Goal: Communication & Community: Answer question/provide support

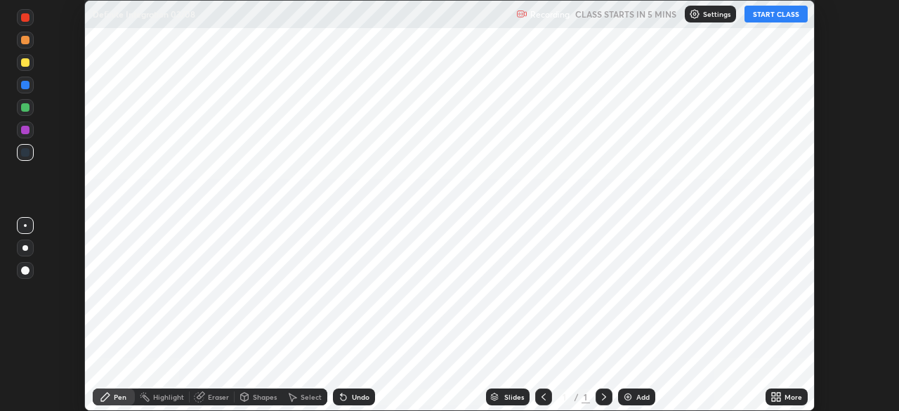
scroll to position [411, 898]
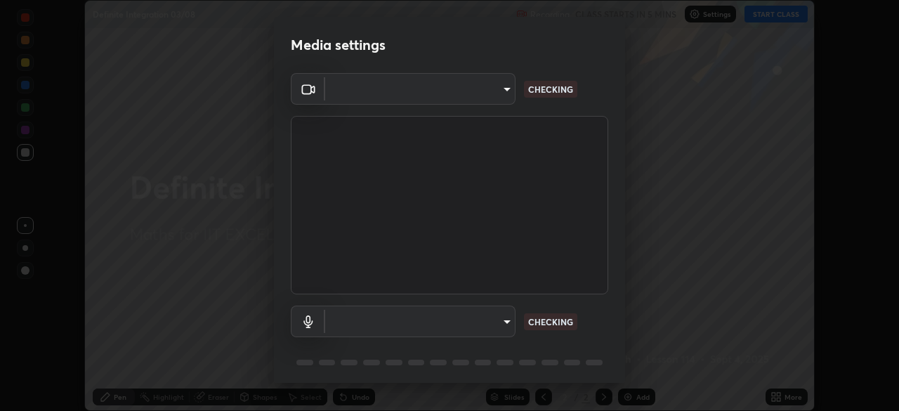
type input "a2c9e0304fea7a197325265949ed38064ec23766b16e4a4df4757bcf8ee53c87"
click at [356, 326] on body "Erase all Definite Integration 03/08 Recording CLASS STARTS IN 5 MINS Settings …" at bounding box center [449, 205] width 899 height 411
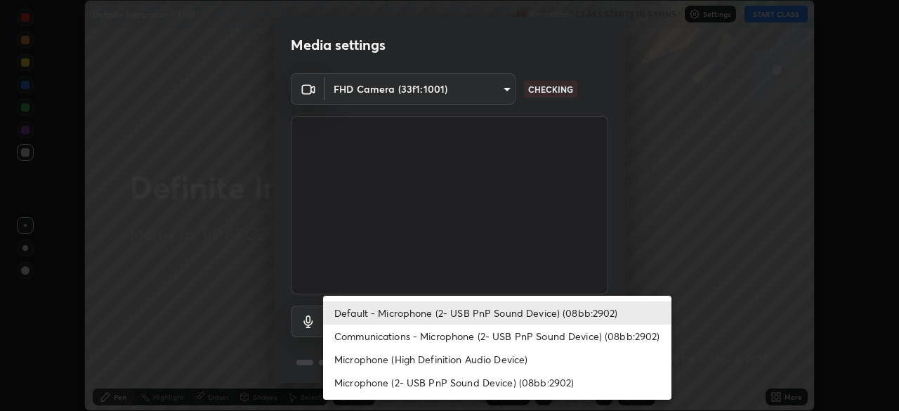
click at [354, 312] on li "Default - Microphone (2- USB PnP Sound Device) (08bb:2902)" at bounding box center [497, 312] width 348 height 23
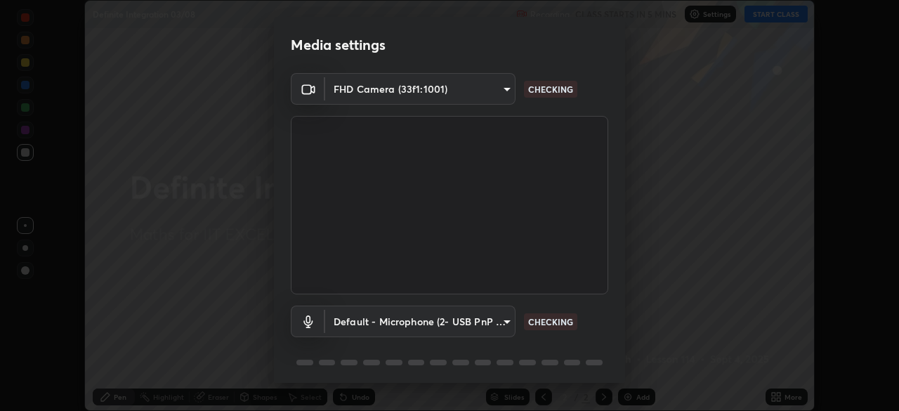
scroll to position [50, 0]
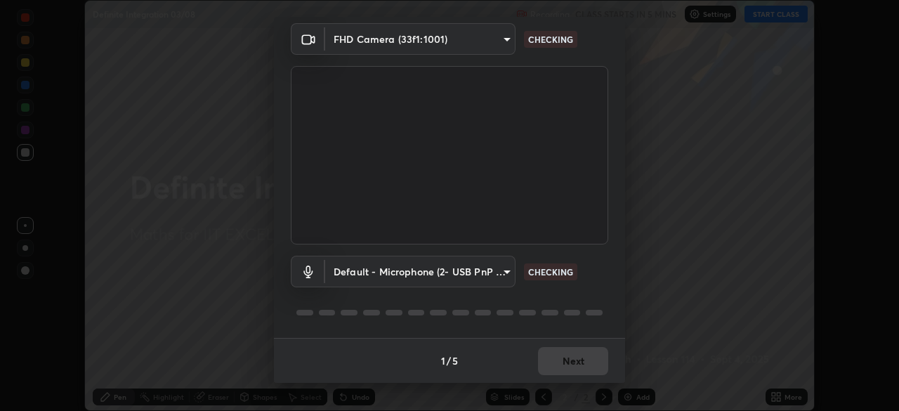
click at [393, 327] on div "Default - Microphone (2- USB PnP Sound Device) (08bb:2902) default CHECKING" at bounding box center [449, 290] width 317 height 93
click at [388, 272] on body "Erase all Definite Integration 03/08 Recording CLASS STARTS IN 5 MINS Settings …" at bounding box center [449, 205] width 899 height 411
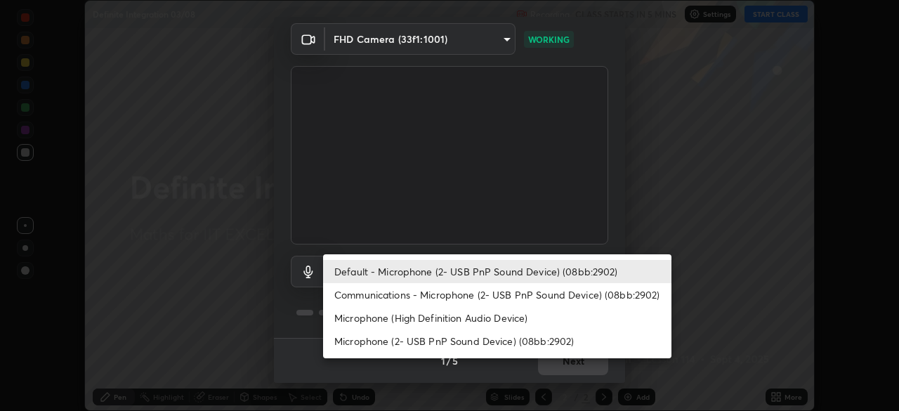
click at [362, 295] on li "Communications - Microphone (2- USB PnP Sound Device) (08bb:2902)" at bounding box center [497, 294] width 348 height 23
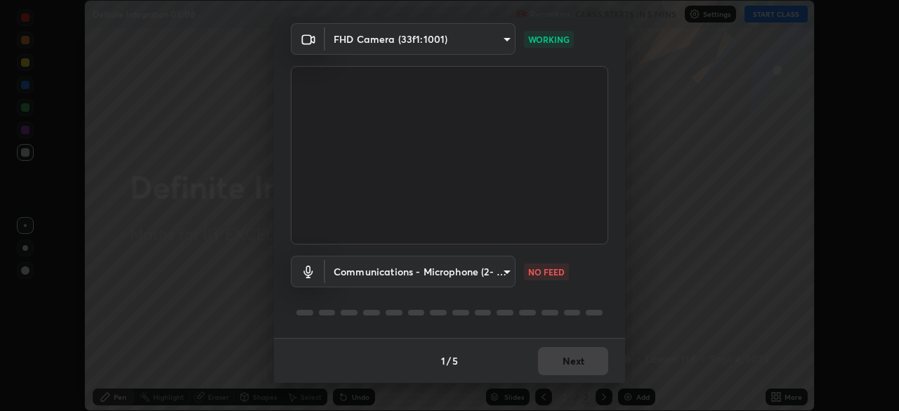
click at [364, 278] on body "Erase all Definite Integration 03/08 Recording CLASS STARTS IN 5 MINS Settings …" at bounding box center [449, 205] width 899 height 411
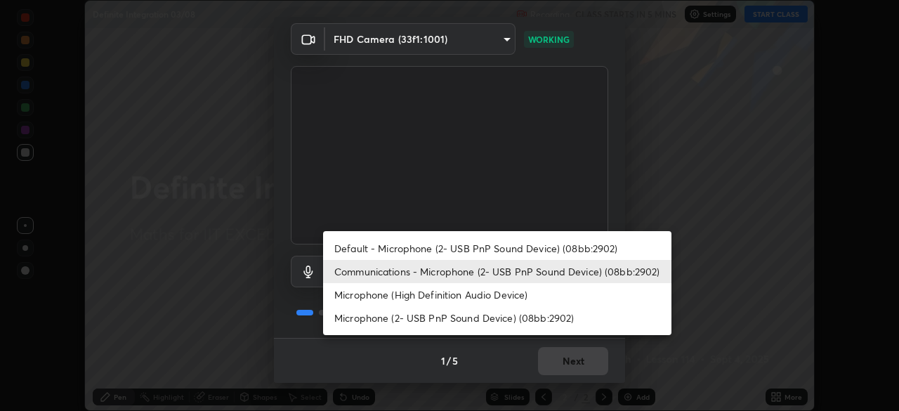
click at [363, 249] on li "Default - Microphone (2- USB PnP Sound Device) (08bb:2902)" at bounding box center [497, 248] width 348 height 23
type input "default"
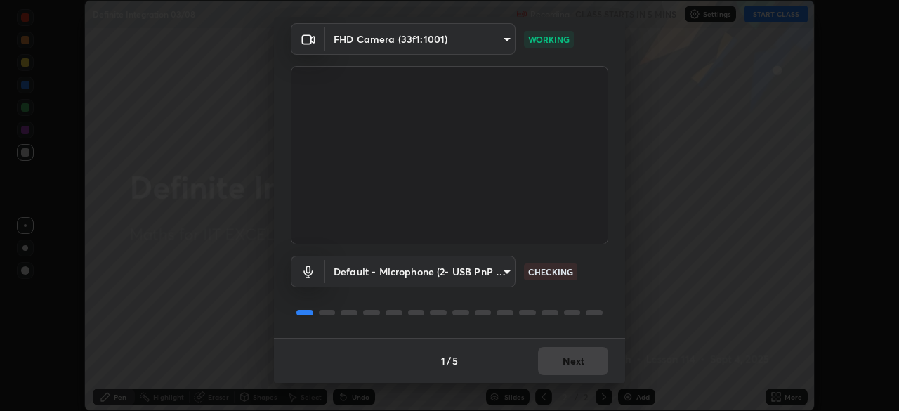
click at [574, 356] on div "1 / 5 Next" at bounding box center [449, 360] width 351 height 45
click at [577, 361] on div "1 / 5 Next" at bounding box center [449, 360] width 351 height 45
click at [579, 360] on div "1 / 5 Next" at bounding box center [449, 360] width 351 height 45
click at [578, 361] on div "1 / 5 Next" at bounding box center [449, 360] width 351 height 45
click at [569, 352] on div "1 / 5 Next" at bounding box center [449, 360] width 351 height 45
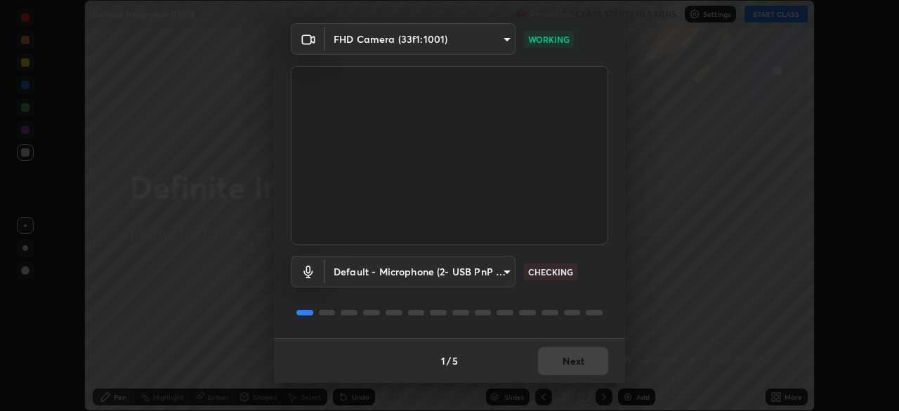
click at [572, 360] on div "1 / 5 Next" at bounding box center [449, 360] width 351 height 45
click at [577, 362] on div "1 / 5 Next" at bounding box center [449, 360] width 351 height 45
click at [583, 365] on div "1 / 5 Next" at bounding box center [449, 360] width 351 height 45
click at [583, 363] on button "Next" at bounding box center [573, 361] width 70 height 28
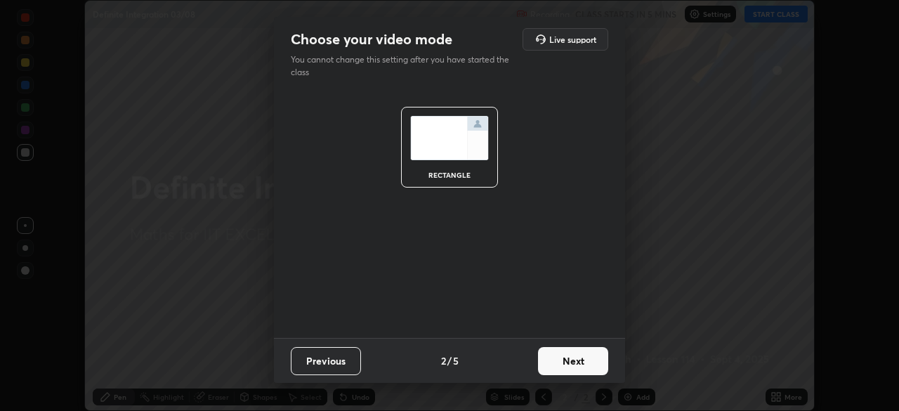
scroll to position [0, 0]
click at [583, 362] on button "Next" at bounding box center [573, 361] width 70 height 28
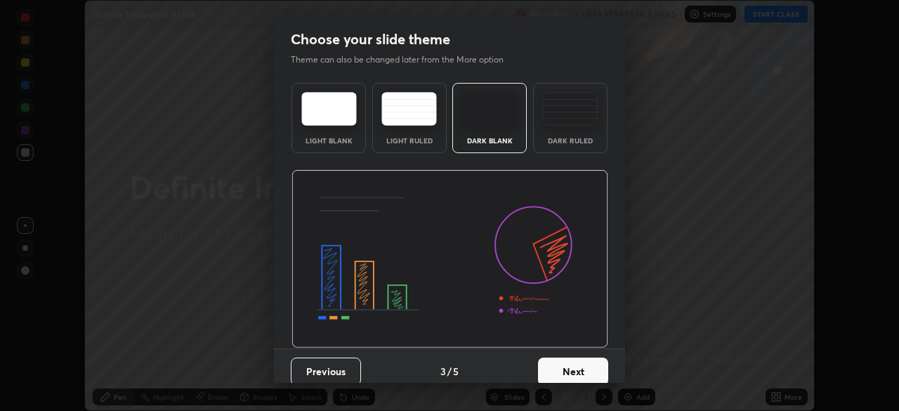
click at [581, 363] on button "Next" at bounding box center [573, 371] width 70 height 28
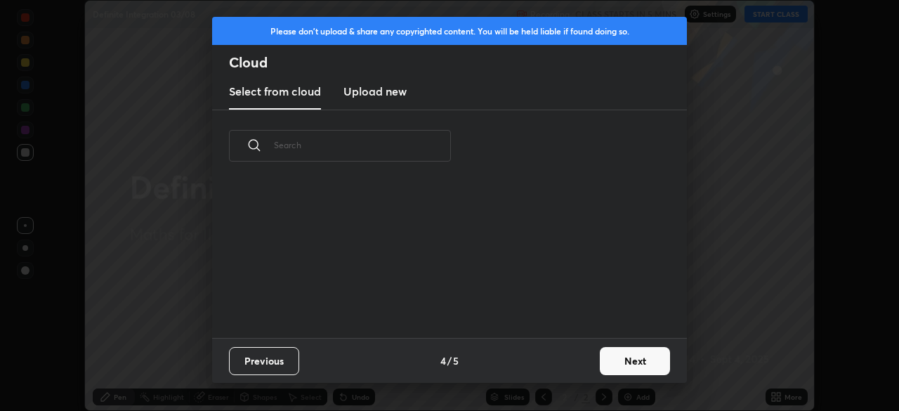
click at [600, 367] on button "Next" at bounding box center [635, 361] width 70 height 28
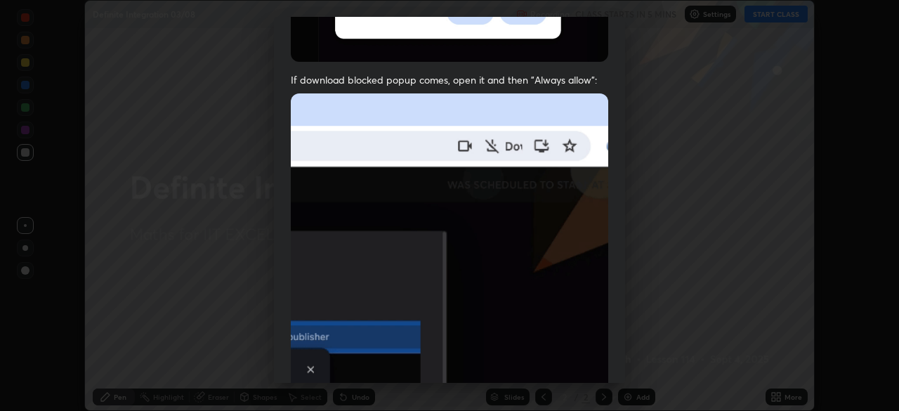
scroll to position [277, 0]
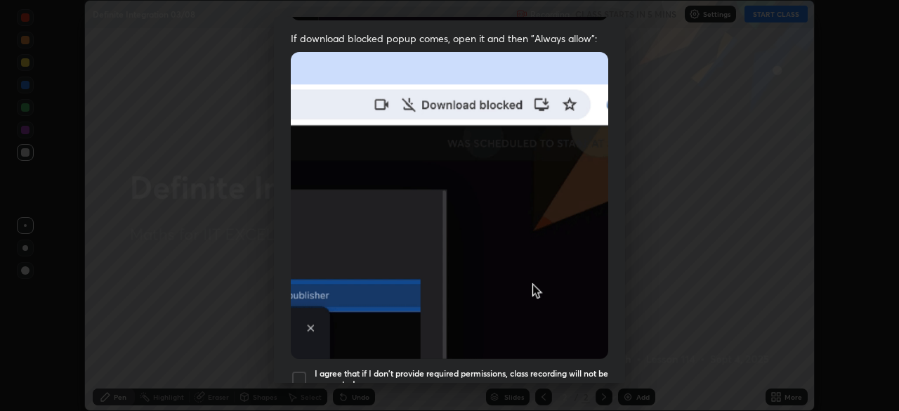
click at [296, 370] on div at bounding box center [299, 378] width 17 height 17
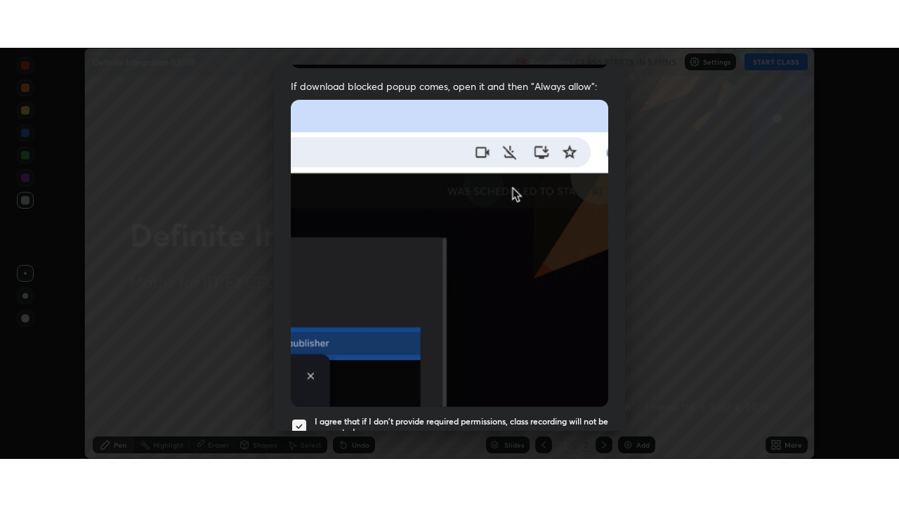
scroll to position [336, 0]
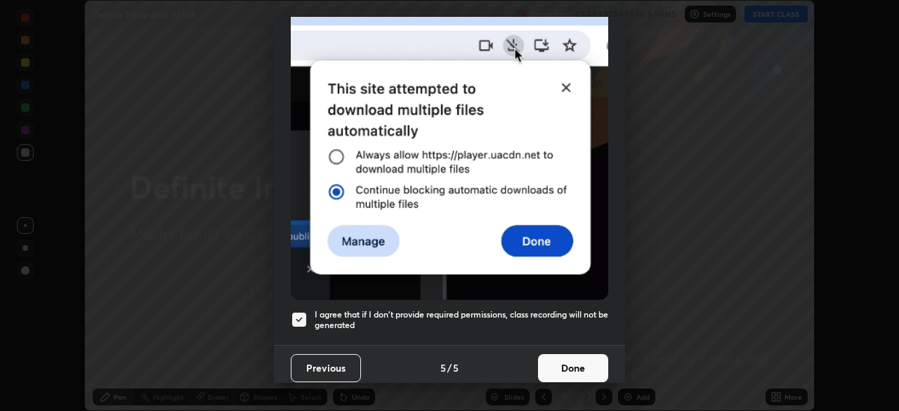
click at [586, 357] on button "Done" at bounding box center [573, 368] width 70 height 28
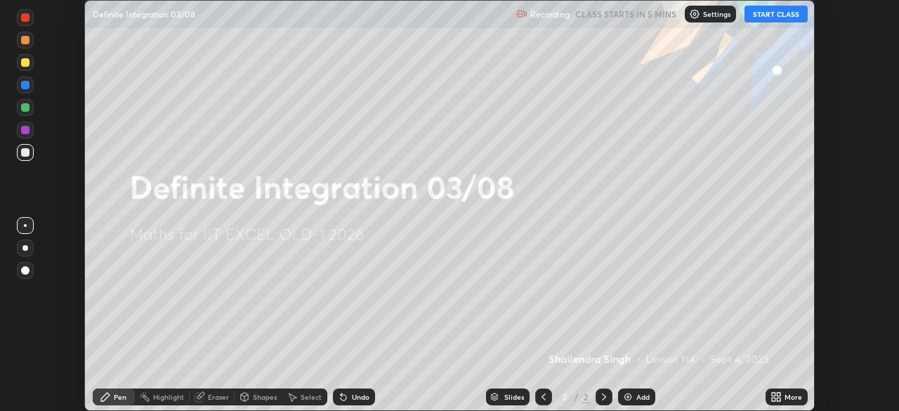
click at [785, 396] on div "More" at bounding box center [793, 396] width 18 height 7
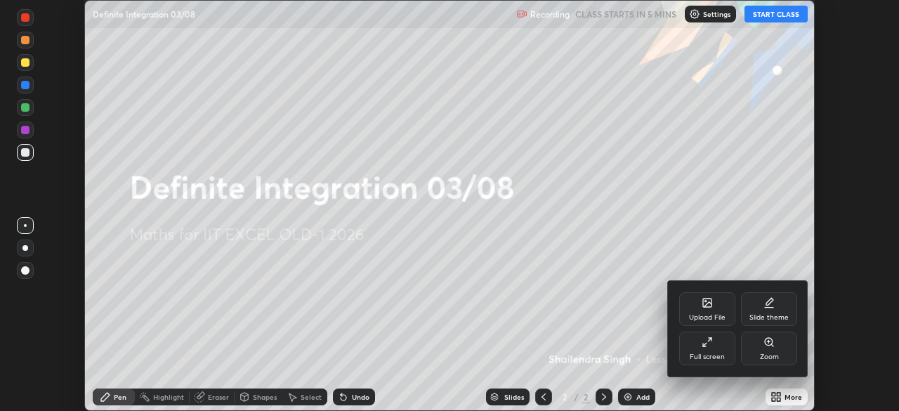
click at [704, 347] on icon at bounding box center [707, 341] width 11 height 11
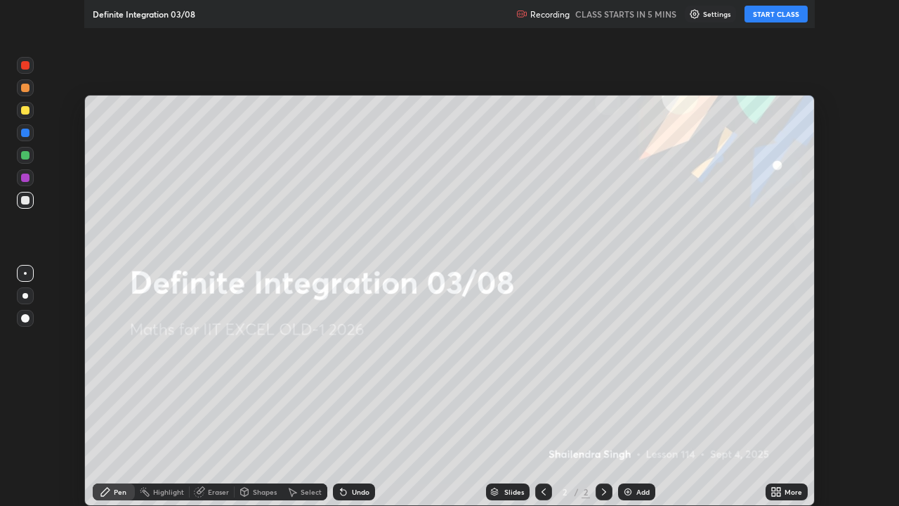
scroll to position [506, 899]
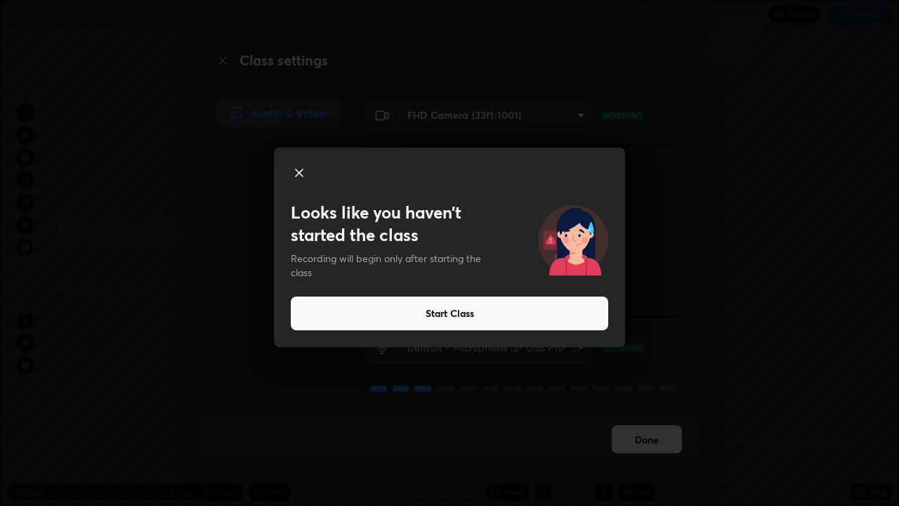
click at [452, 315] on button "Start Class" at bounding box center [449, 313] width 317 height 34
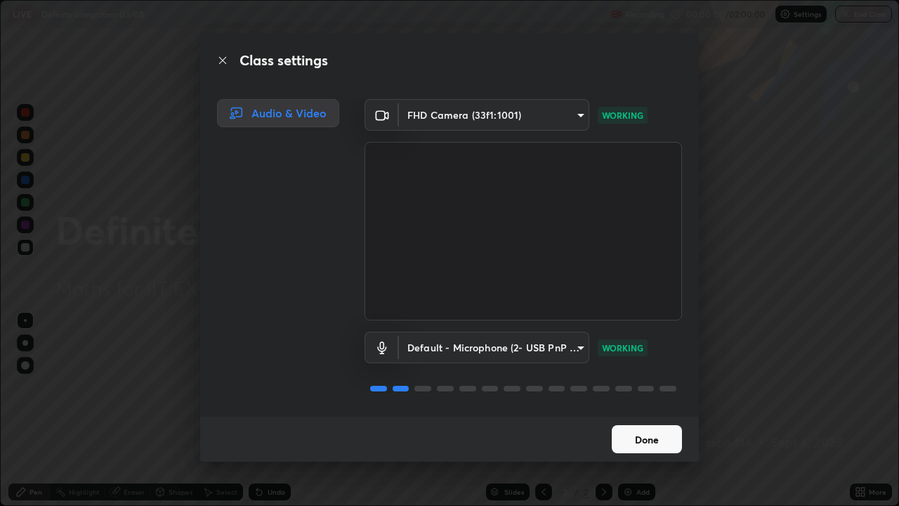
click at [629, 410] on button "Done" at bounding box center [647, 439] width 70 height 28
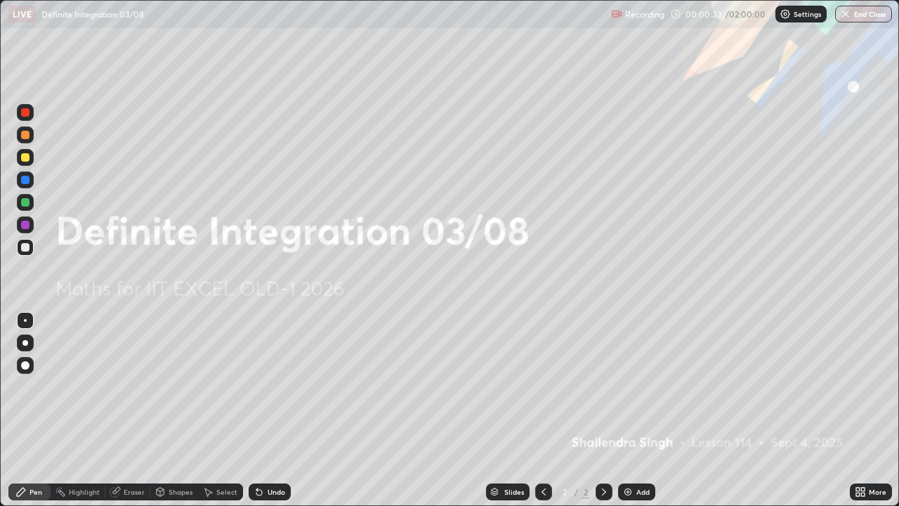
click at [863, 410] on icon at bounding box center [863, 494] width 4 height 4
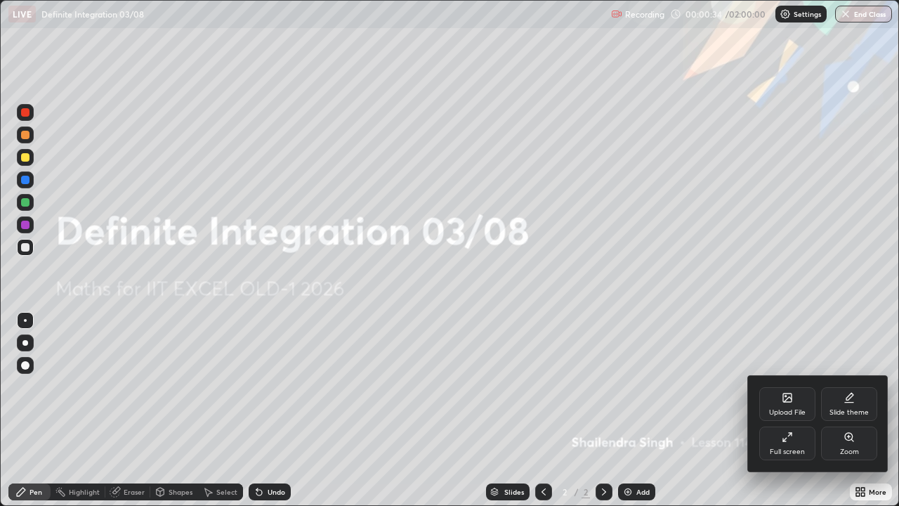
click at [798, 404] on div "Upload File" at bounding box center [787, 404] width 56 height 34
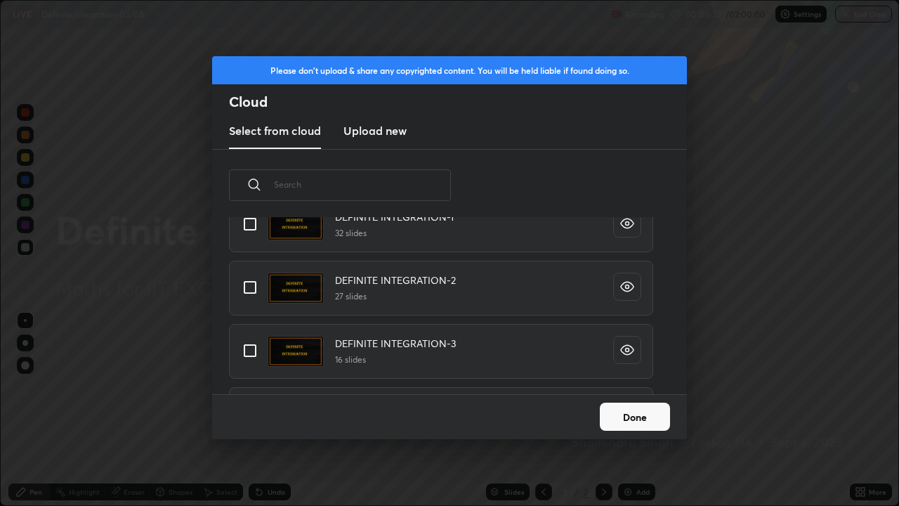
scroll to position [143, 0]
click at [250, 348] on input "grid" at bounding box center [249, 349] width 29 height 29
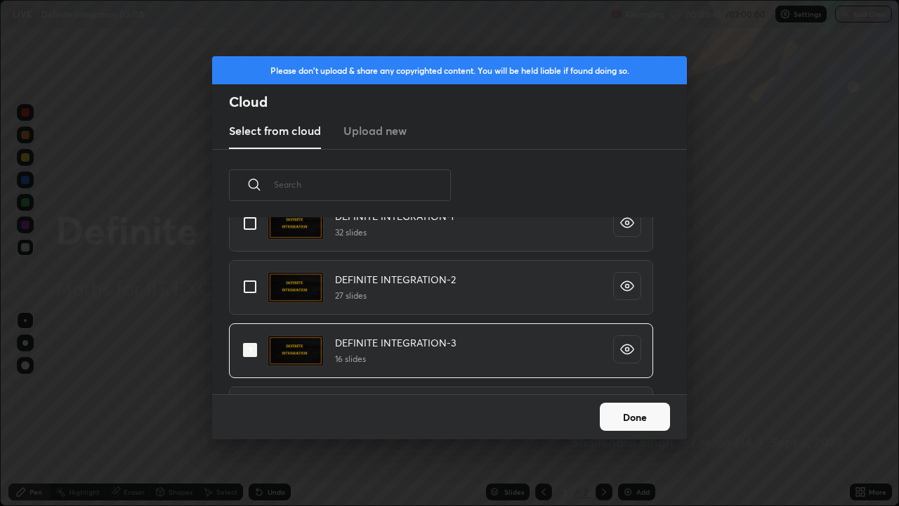
click at [252, 355] on input "grid" at bounding box center [249, 349] width 29 height 29
checkbox input "false"
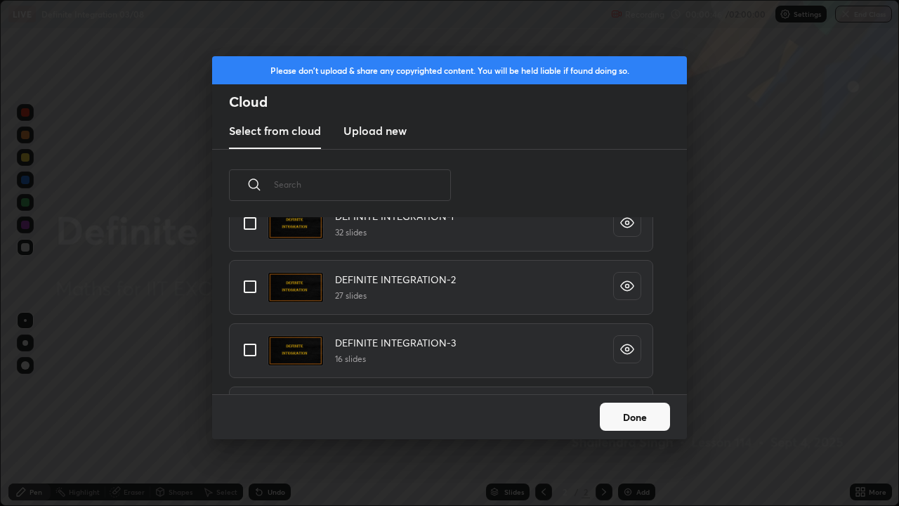
click at [251, 287] on input "grid" at bounding box center [249, 286] width 29 height 29
checkbox input "true"
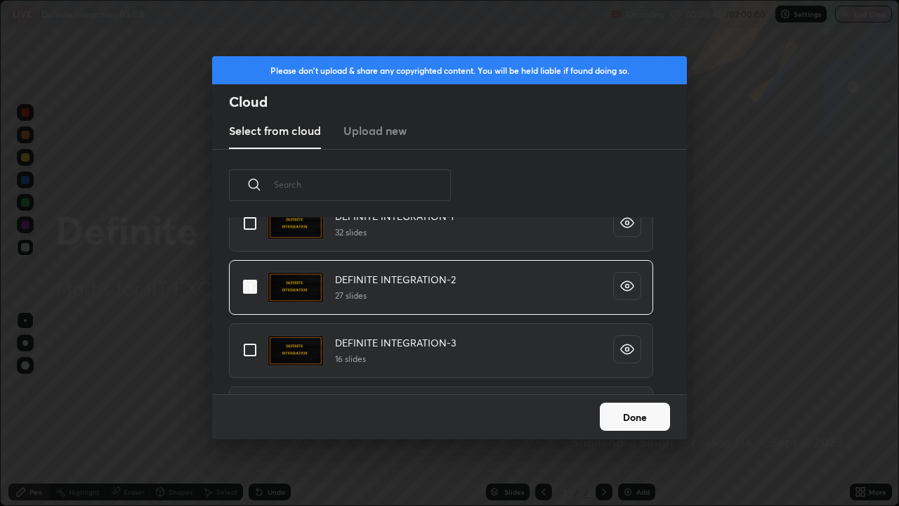
click at [628, 410] on button "Done" at bounding box center [635, 416] width 70 height 28
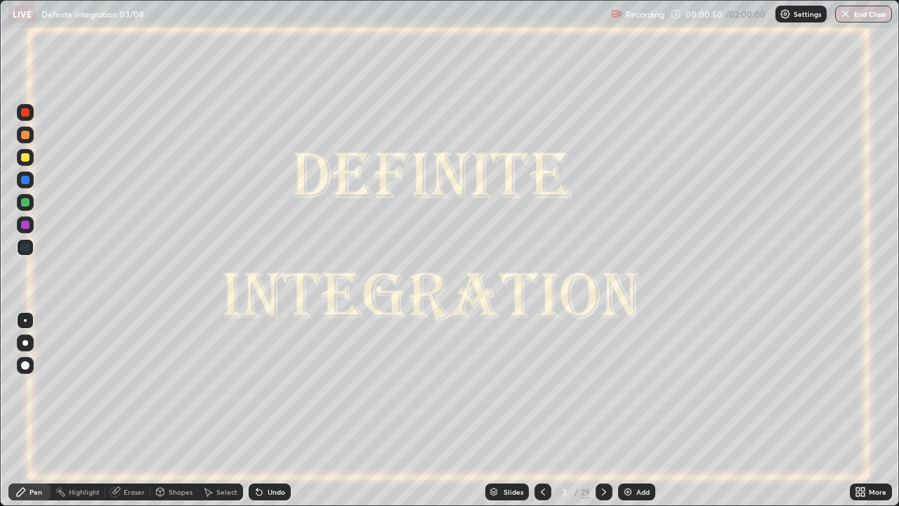
click at [512, 410] on div "Slides" at bounding box center [514, 491] width 20 height 7
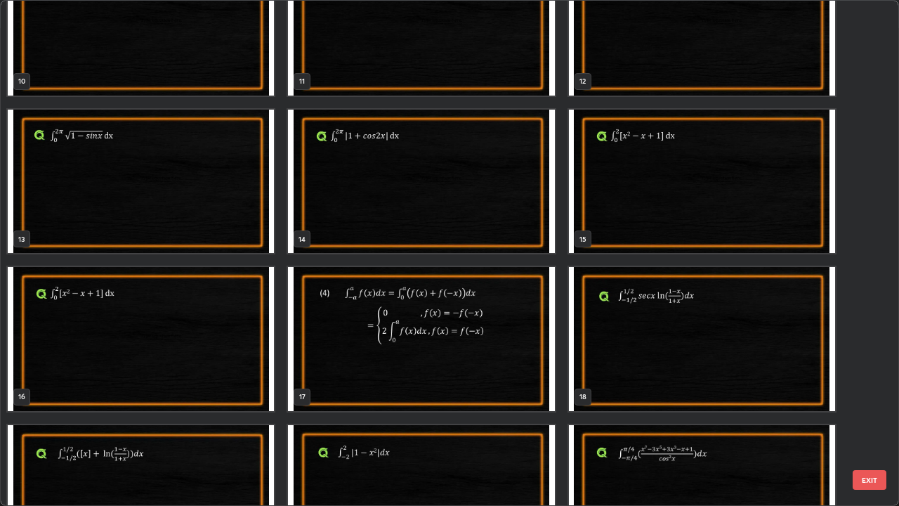
scroll to position [535, 0]
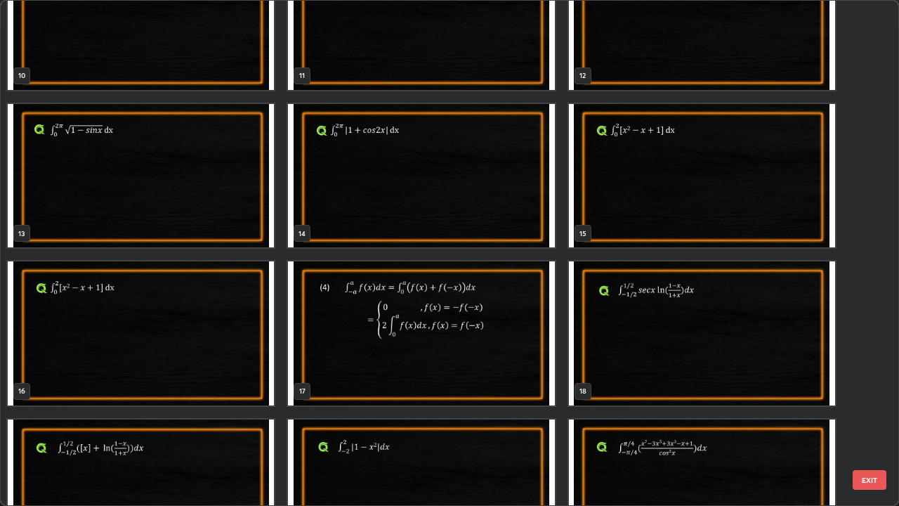
click at [345, 353] on img "grid" at bounding box center [421, 333] width 266 height 144
click at [344, 354] on img "grid" at bounding box center [421, 333] width 266 height 144
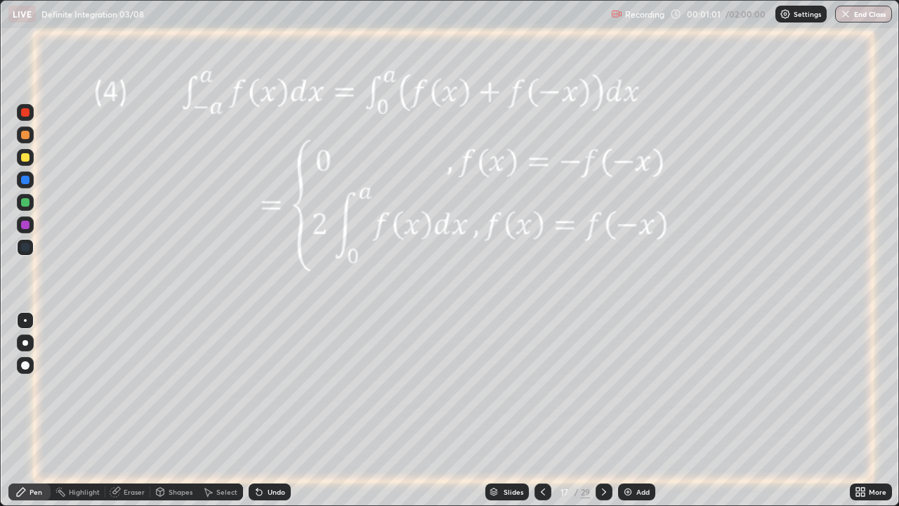
click at [602, 410] on icon at bounding box center [604, 491] width 4 height 7
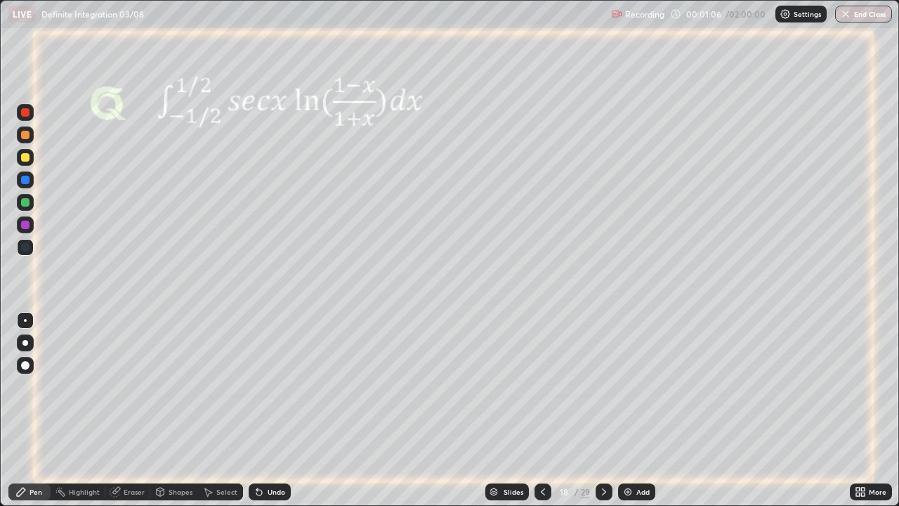
click at [603, 410] on icon at bounding box center [603, 491] width 11 height 11
click at [25, 161] on div at bounding box center [25, 157] width 8 height 8
click at [25, 227] on div at bounding box center [25, 225] width 8 height 8
click at [626, 410] on img at bounding box center [627, 491] width 11 height 11
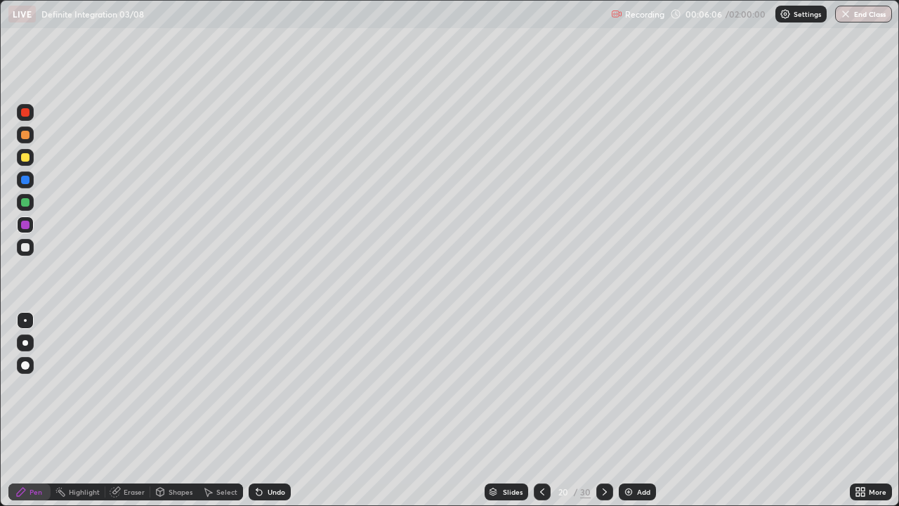
click at [541, 410] on icon at bounding box center [542, 491] width 4 height 7
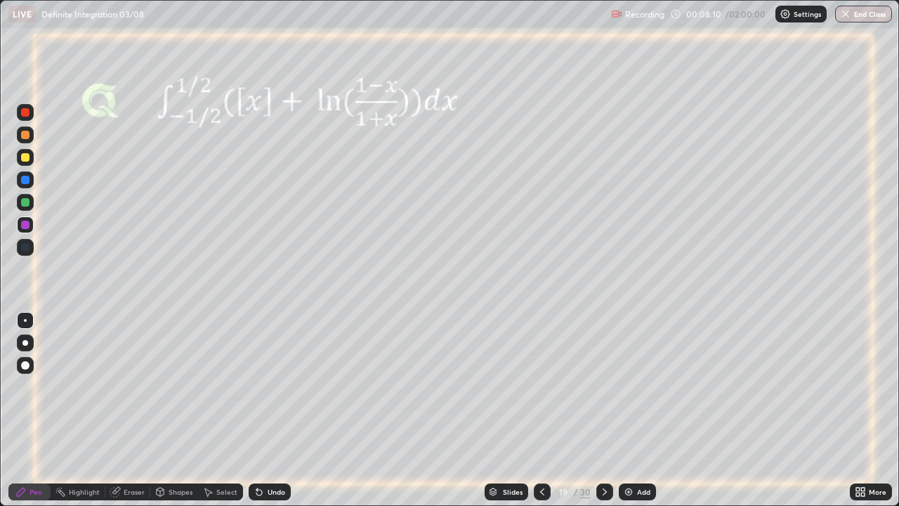
click at [603, 410] on icon at bounding box center [604, 491] width 11 height 11
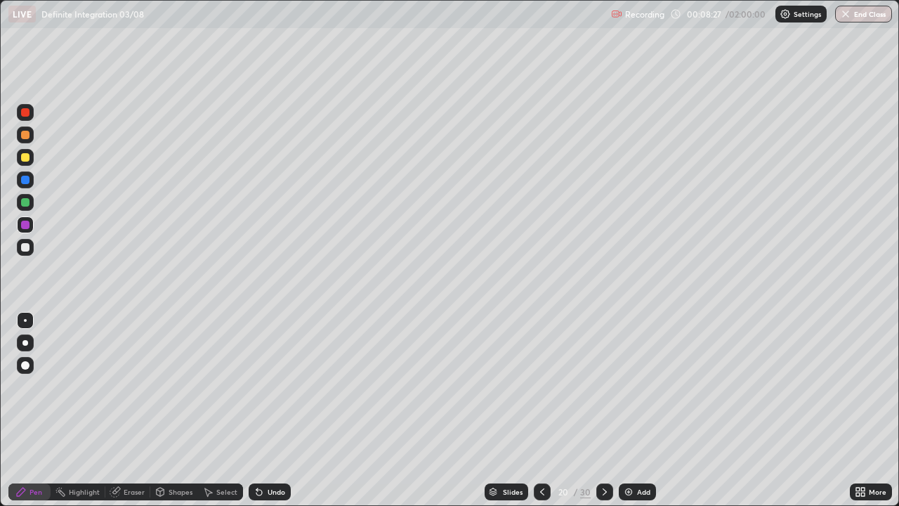
click at [539, 410] on icon at bounding box center [542, 491] width 11 height 11
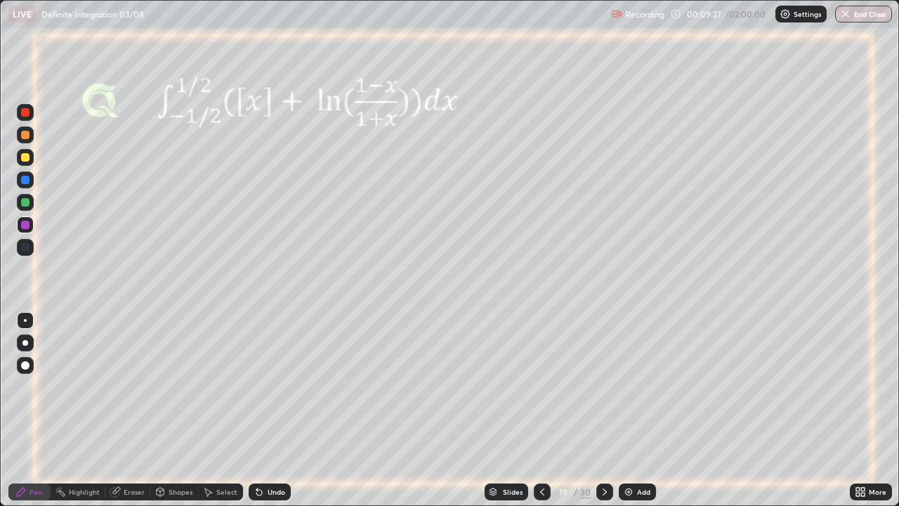
click at [603, 410] on icon at bounding box center [604, 491] width 11 height 11
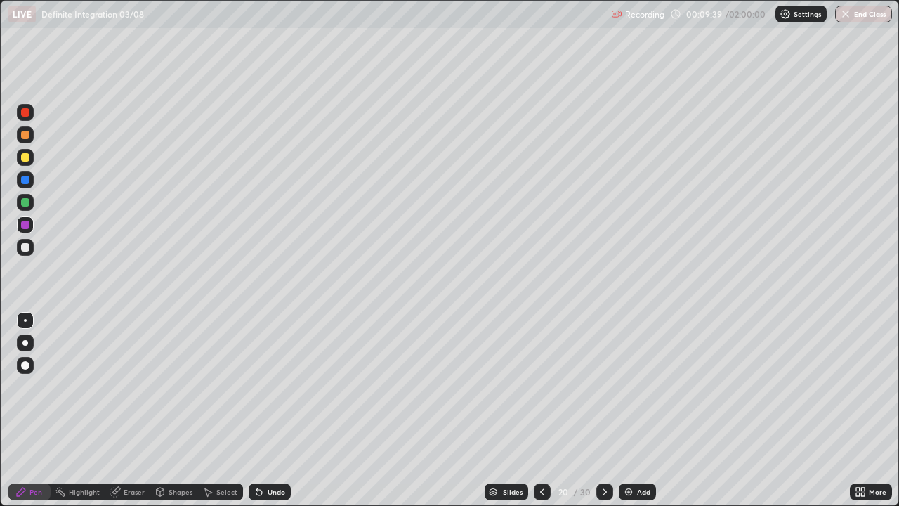
click at [601, 410] on icon at bounding box center [604, 491] width 11 height 11
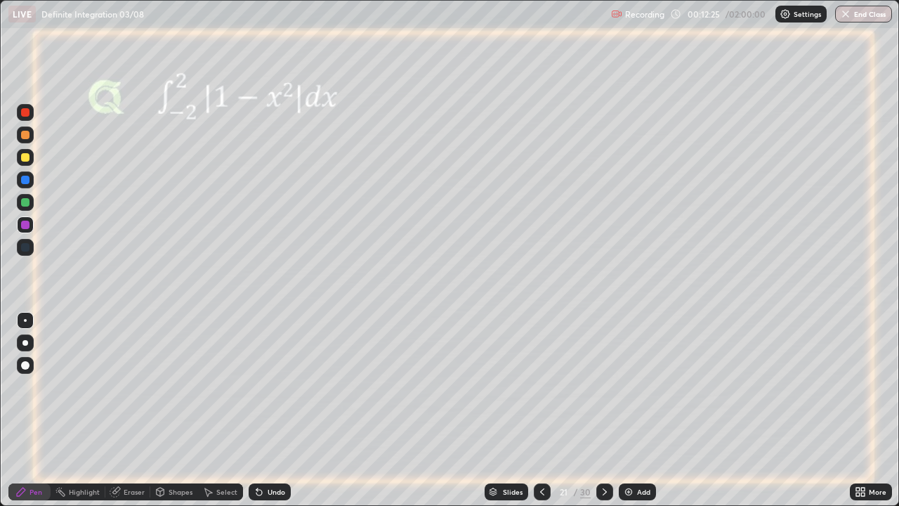
click at [211, 410] on icon at bounding box center [207, 491] width 11 height 11
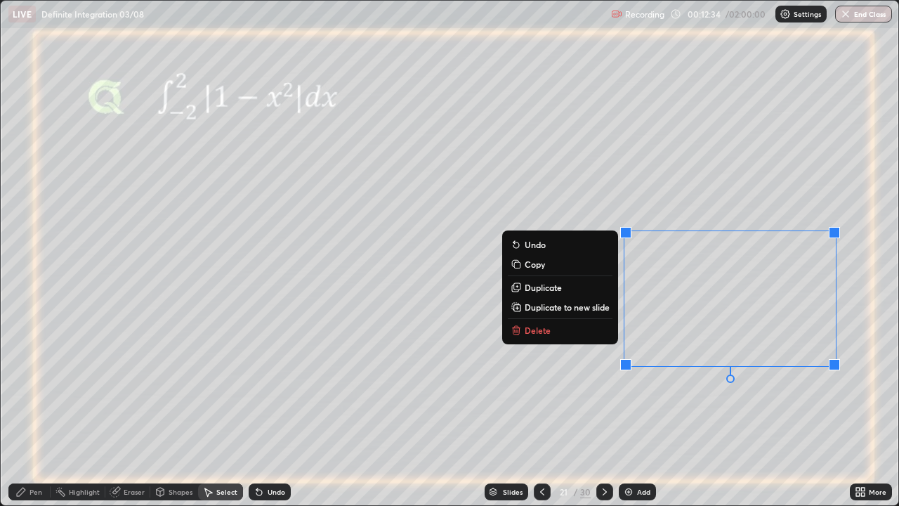
click at [532, 265] on p "Copy" at bounding box center [535, 263] width 20 height 11
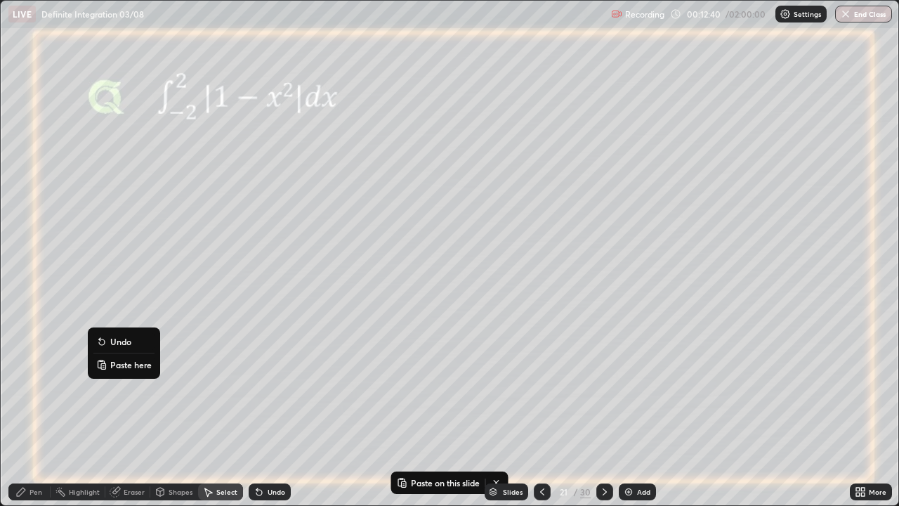
click at [114, 359] on p "Paste here" at bounding box center [130, 364] width 41 height 11
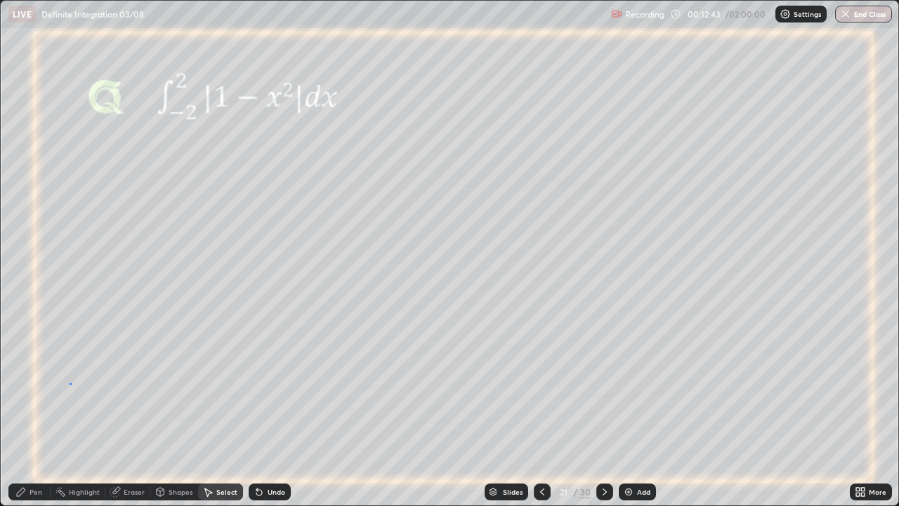
click at [70, 383] on div "0 ° Undo Copy Paste here Duplicate Duplicate to new slide Delete" at bounding box center [449, 253] width 897 height 504
click at [32, 410] on div "Pen" at bounding box center [35, 491] width 13 height 7
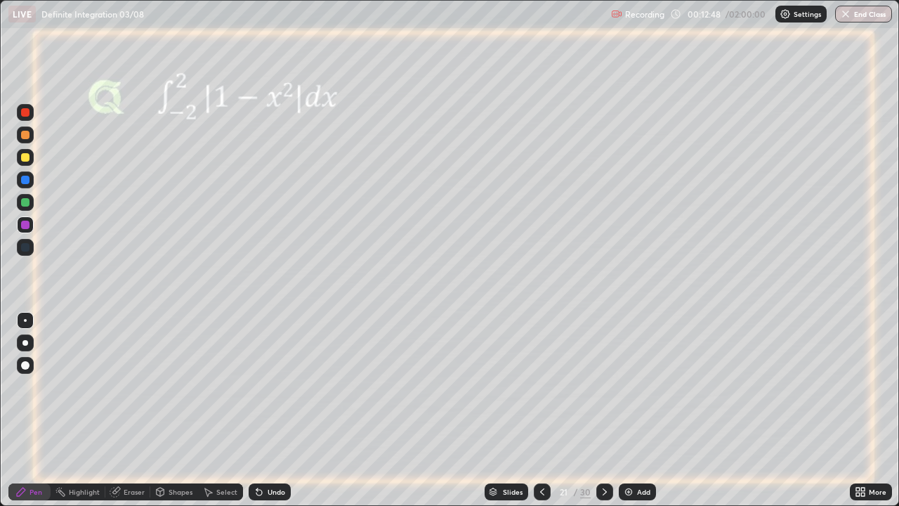
click at [159, 410] on icon at bounding box center [161, 490] width 8 height 2
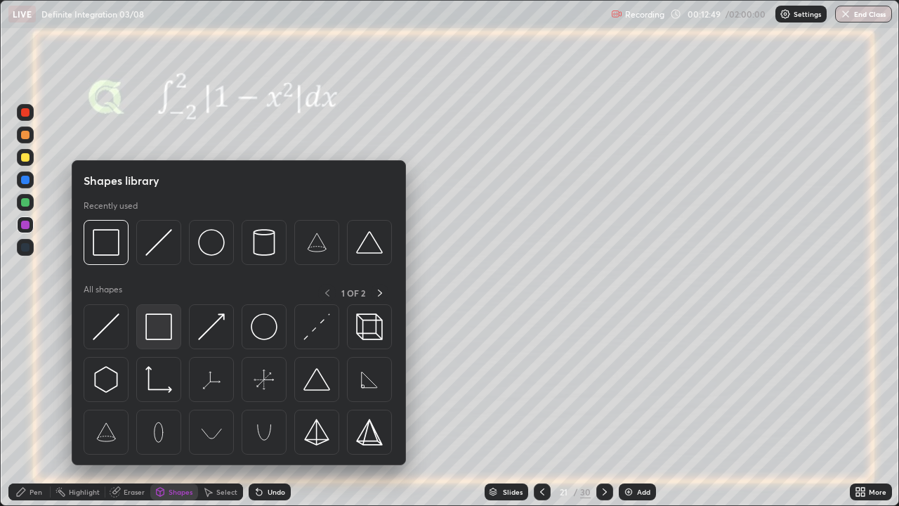
click at [153, 330] on img at bounding box center [158, 326] width 27 height 27
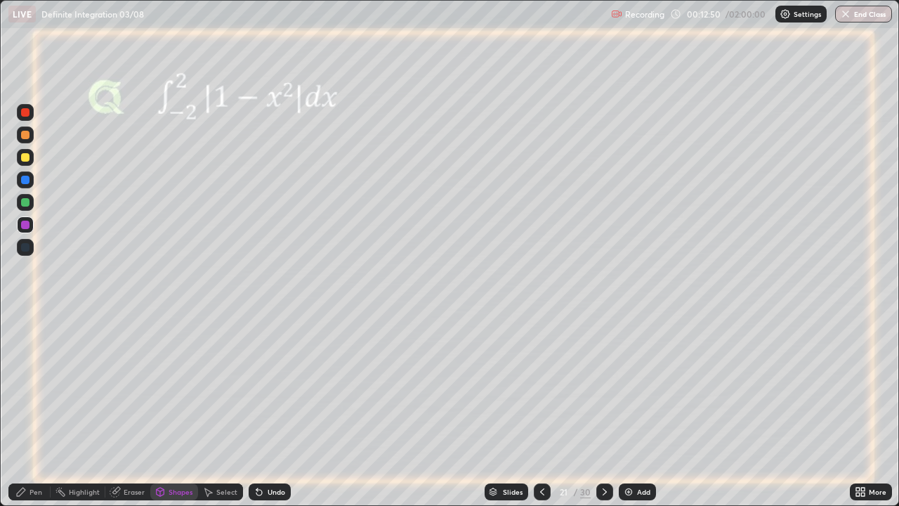
click at [27, 200] on div at bounding box center [25, 202] width 8 height 8
click at [27, 410] on div "Pen" at bounding box center [29, 491] width 42 height 17
click at [72, 410] on div "Highlight" at bounding box center [84, 491] width 31 height 7
click at [117, 410] on icon at bounding box center [116, 490] width 8 height 7
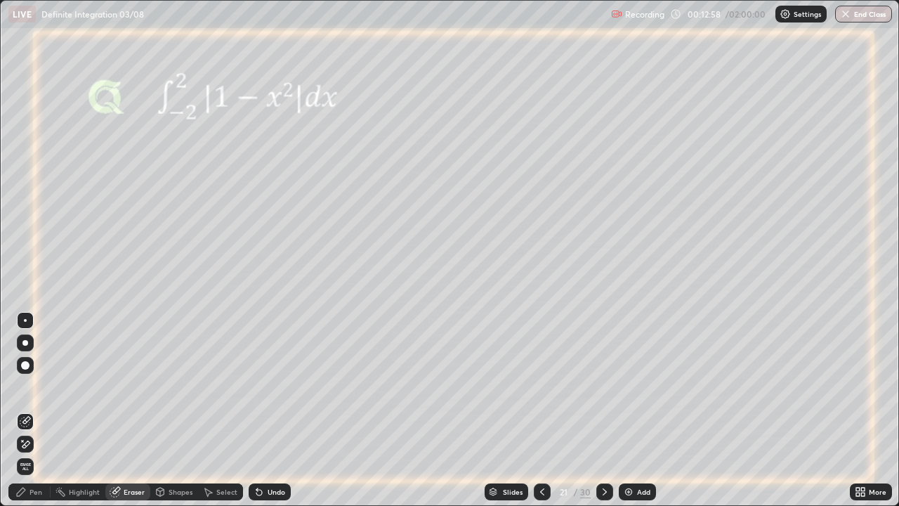
click at [26, 410] on icon at bounding box center [26, 443] width 8 height 7
click at [30, 410] on div "Pen" at bounding box center [35, 491] width 13 height 7
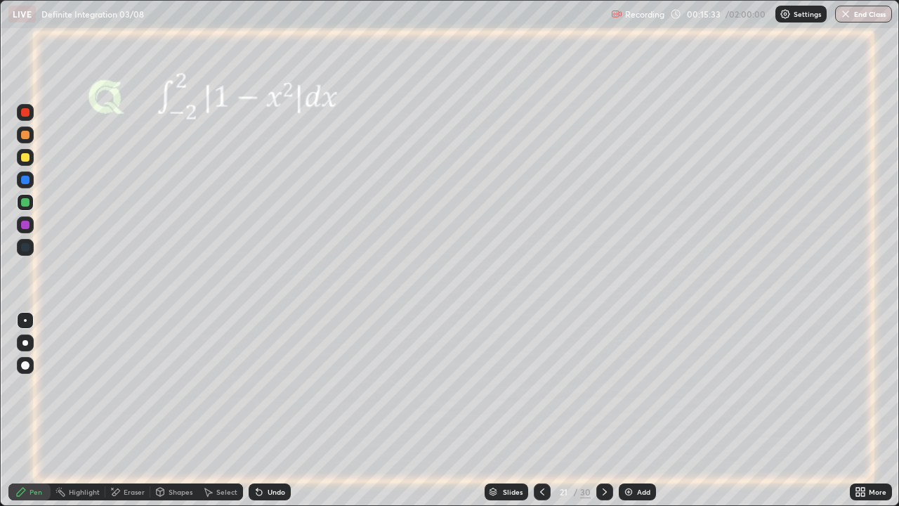
click at [268, 410] on div "Undo" at bounding box center [277, 491] width 18 height 7
click at [138, 410] on div "Eraser" at bounding box center [134, 491] width 21 height 7
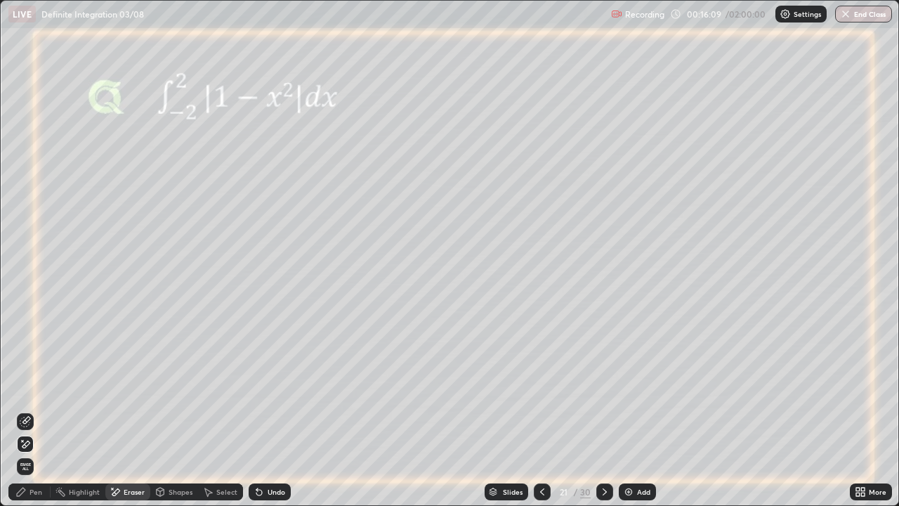
click at [25, 410] on icon at bounding box center [25, 421] width 11 height 11
click at [20, 410] on icon at bounding box center [21, 491] width 8 height 8
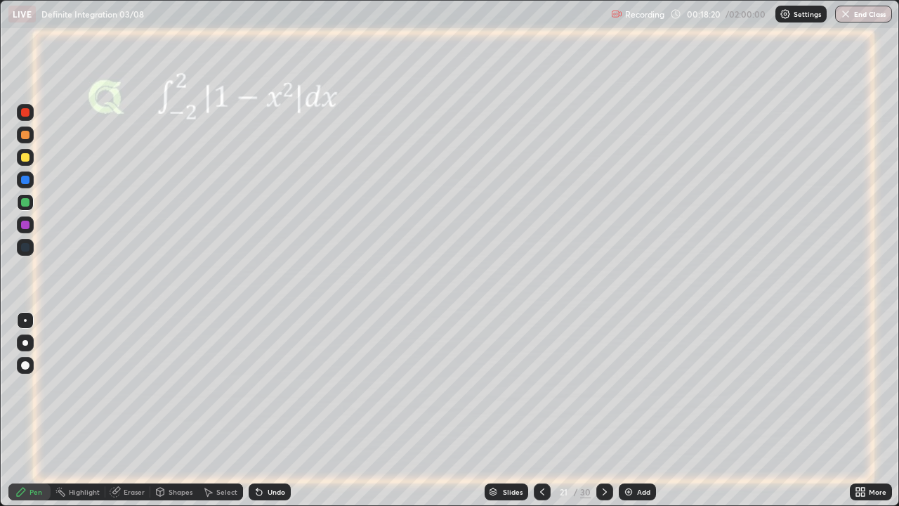
click at [603, 410] on icon at bounding box center [604, 491] width 11 height 11
click at [25, 228] on div at bounding box center [25, 225] width 8 height 8
click at [159, 410] on icon at bounding box center [161, 490] width 8 height 2
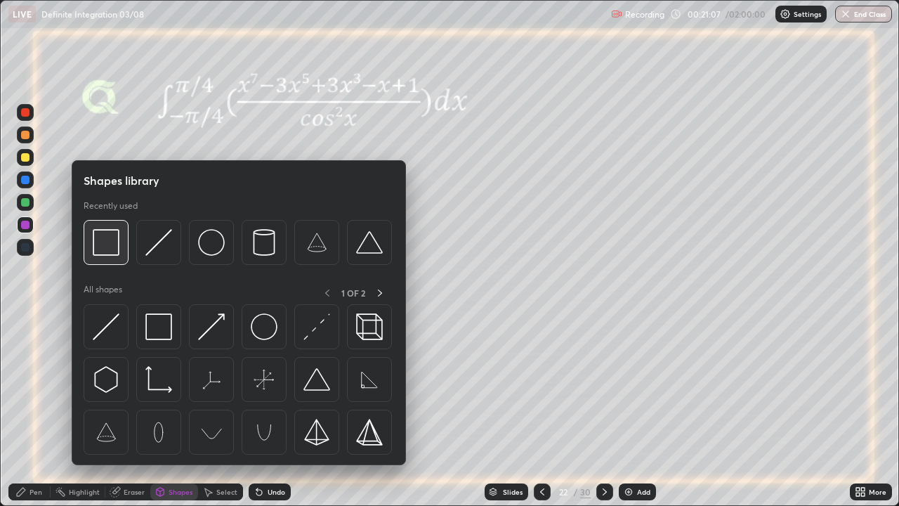
click at [112, 250] on img at bounding box center [106, 242] width 27 height 27
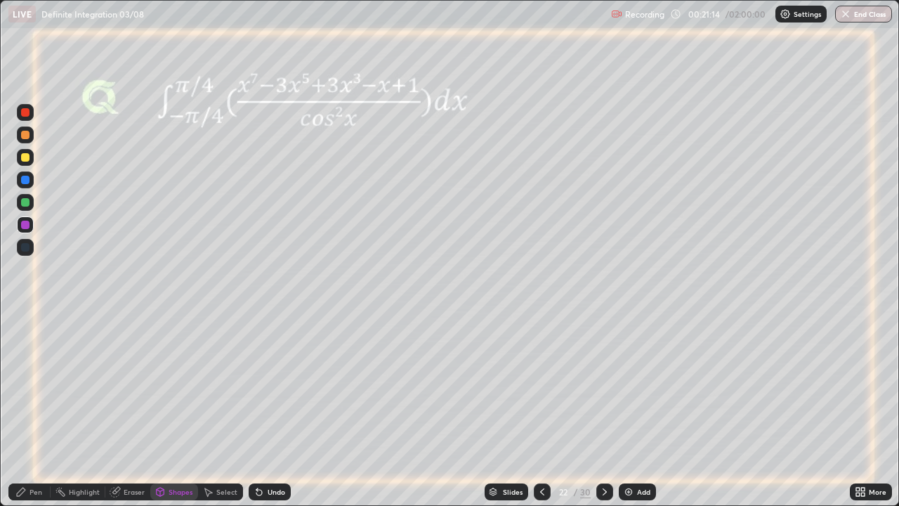
click at [27, 179] on div at bounding box center [25, 180] width 8 height 8
click at [32, 410] on div "Pen" at bounding box center [35, 491] width 13 height 7
click at [25, 199] on div at bounding box center [25, 202] width 8 height 8
click at [28, 159] on div at bounding box center [25, 157] width 8 height 8
click at [287, 410] on div "Undo" at bounding box center [270, 491] width 42 height 17
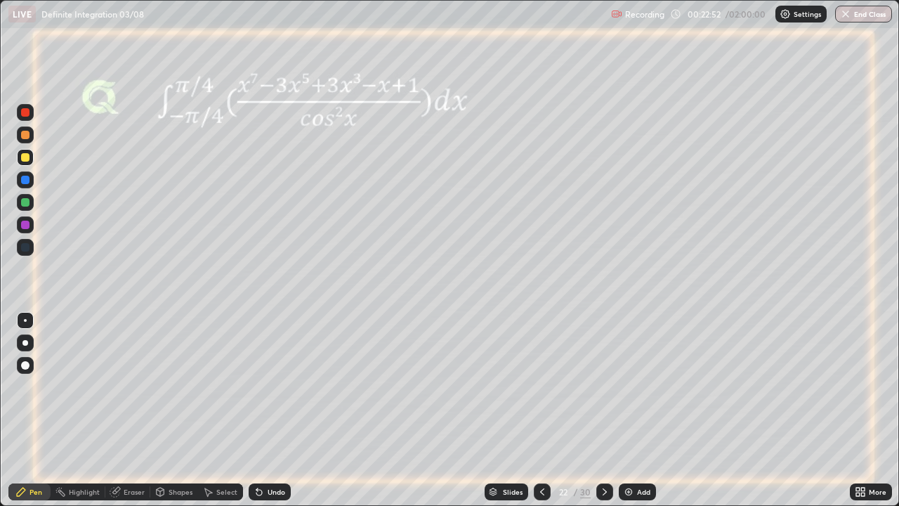
click at [287, 410] on div "Undo" at bounding box center [270, 491] width 42 height 17
click at [285, 410] on div "Undo" at bounding box center [270, 491] width 42 height 17
click at [603, 410] on icon at bounding box center [605, 491] width 4 height 7
click at [29, 181] on div at bounding box center [25, 180] width 8 height 8
click at [603, 410] on icon at bounding box center [605, 491] width 4 height 7
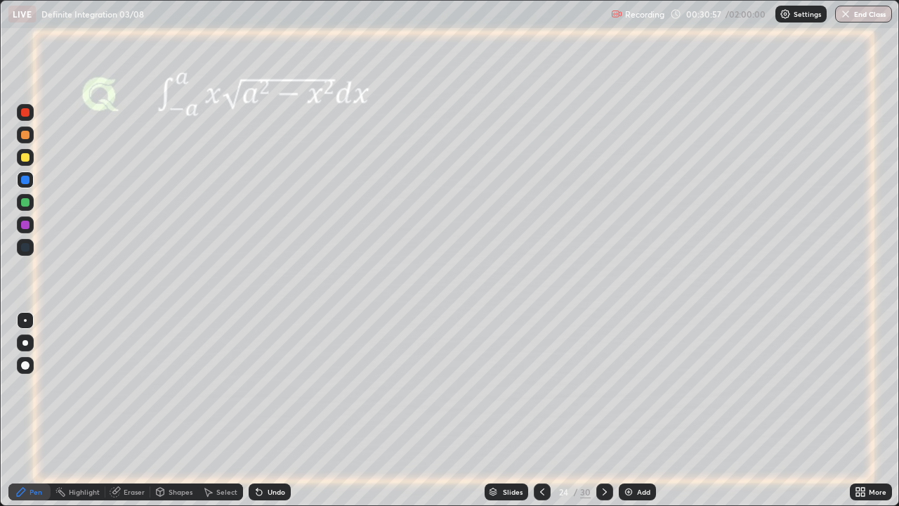
click at [610, 410] on div at bounding box center [604, 491] width 17 height 17
click at [121, 410] on div "Eraser" at bounding box center [127, 491] width 45 height 17
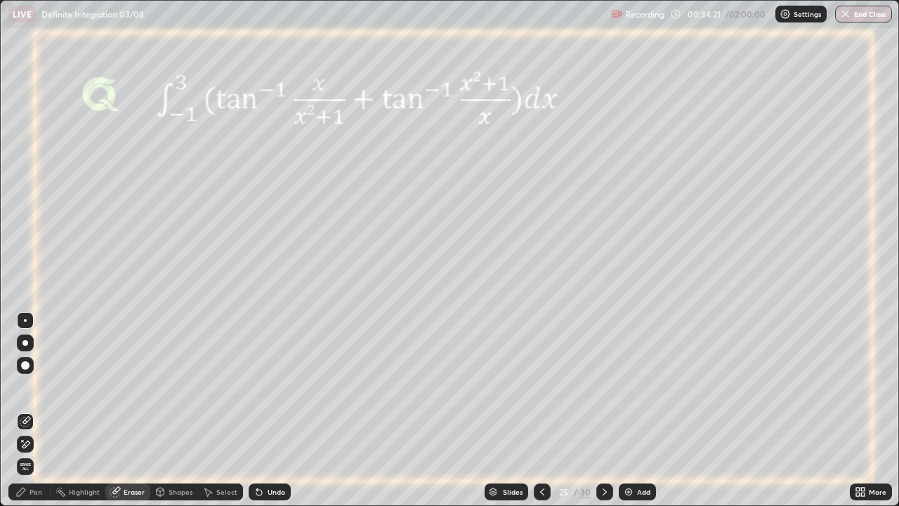
click at [33, 410] on div "Pen" at bounding box center [35, 491] width 13 height 7
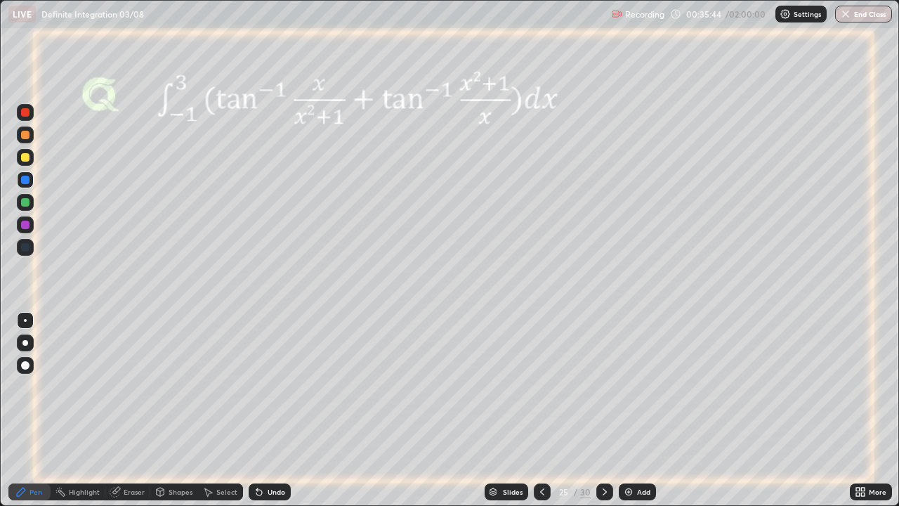
click at [26, 225] on div at bounding box center [25, 225] width 8 height 8
click at [27, 203] on div at bounding box center [25, 202] width 8 height 8
click at [22, 159] on div at bounding box center [25, 157] width 8 height 8
click at [626, 410] on img at bounding box center [628, 491] width 11 height 11
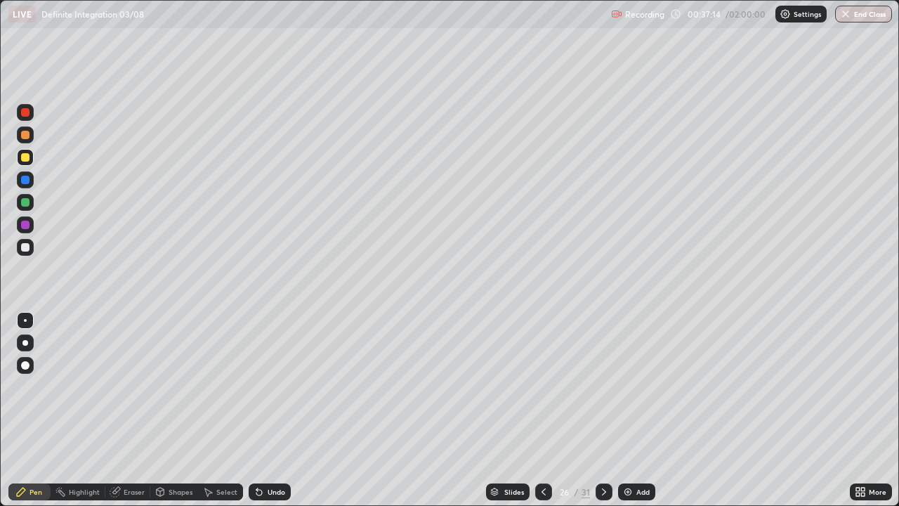
click at [542, 410] on icon at bounding box center [543, 491] width 11 height 11
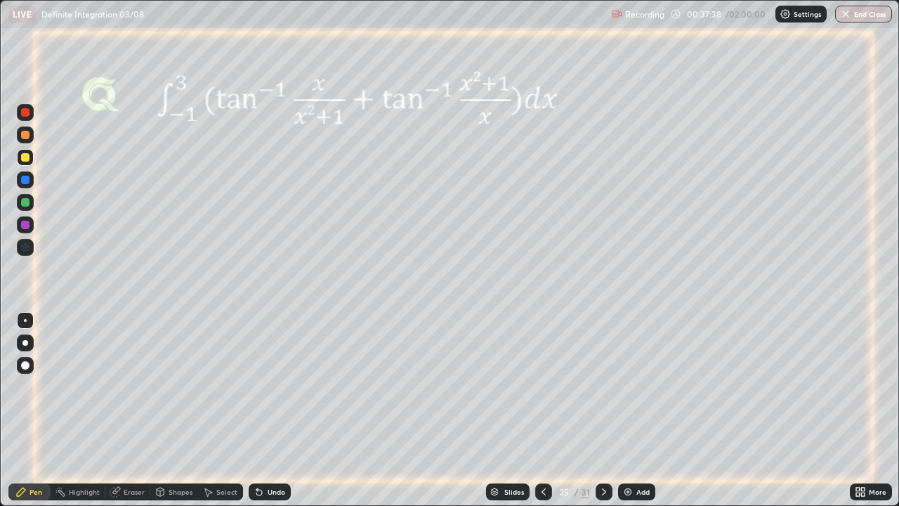
click at [600, 410] on icon at bounding box center [603, 491] width 11 height 11
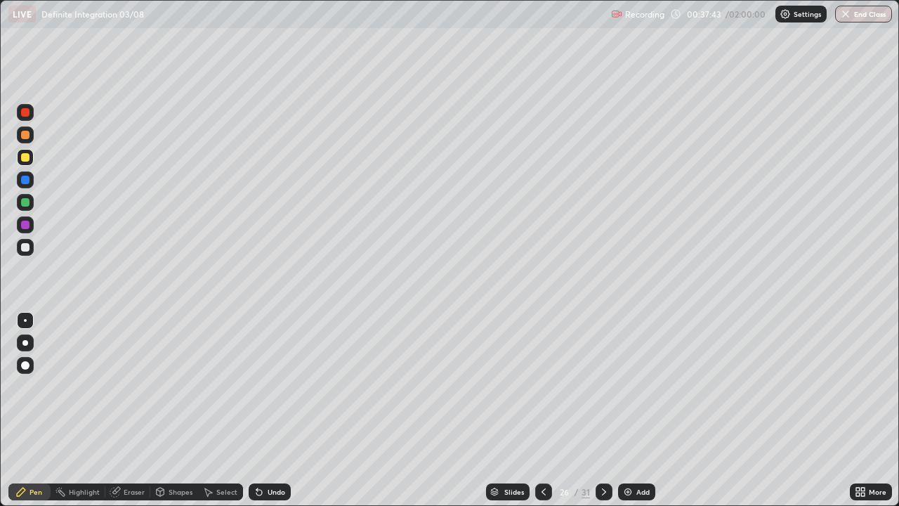
click at [541, 410] on icon at bounding box center [543, 491] width 11 height 11
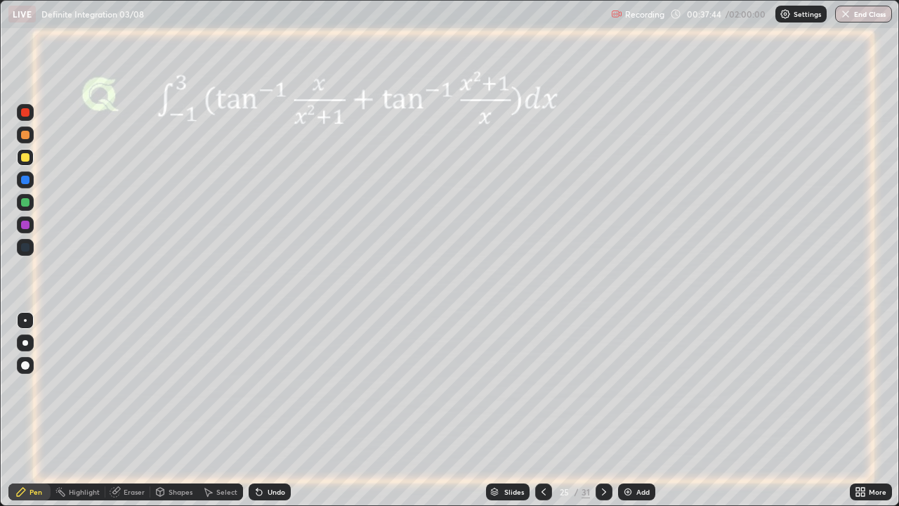
click at [602, 410] on icon at bounding box center [604, 491] width 4 height 7
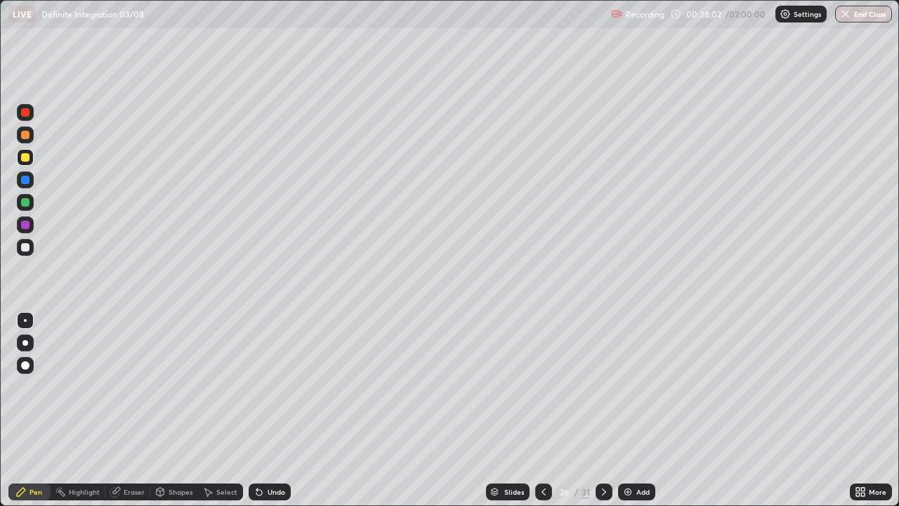
click at [541, 410] on icon at bounding box center [543, 491] width 4 height 7
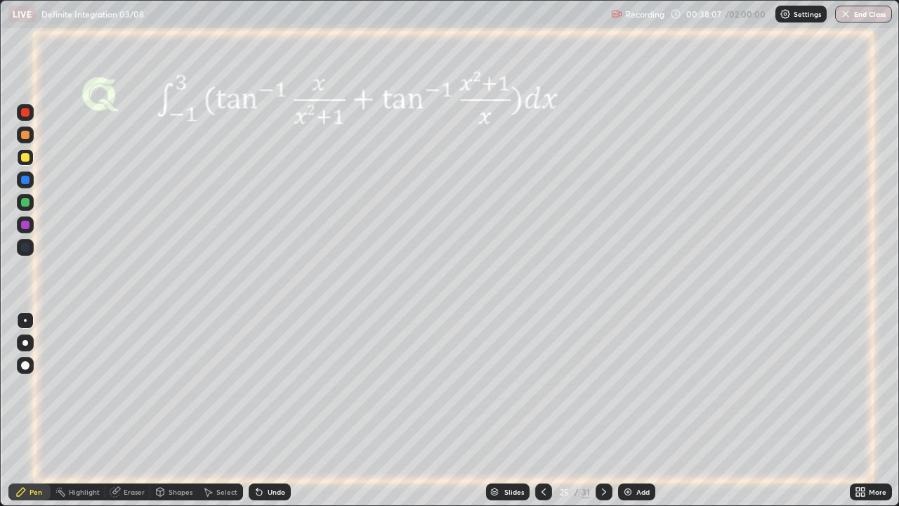
click at [604, 410] on icon at bounding box center [603, 491] width 11 height 11
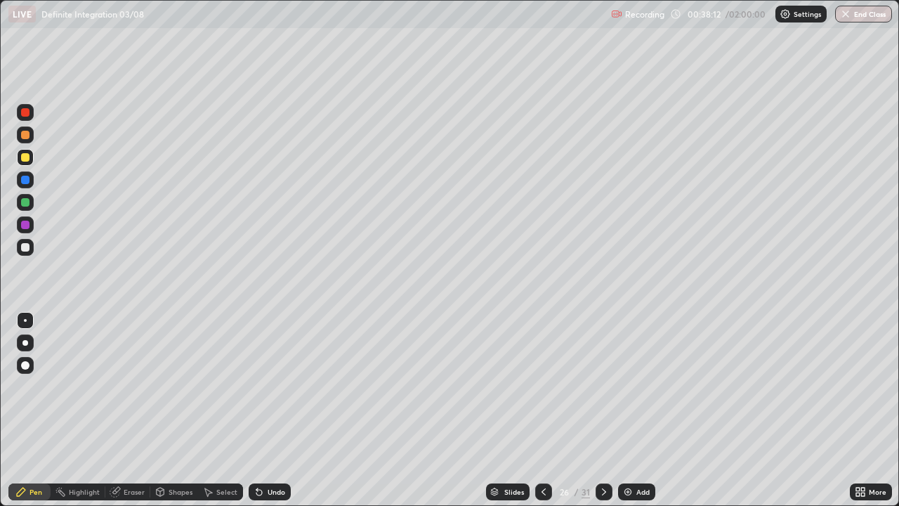
click at [256, 410] on icon at bounding box center [259, 492] width 6 height 6
click at [543, 410] on icon at bounding box center [543, 491] width 11 height 11
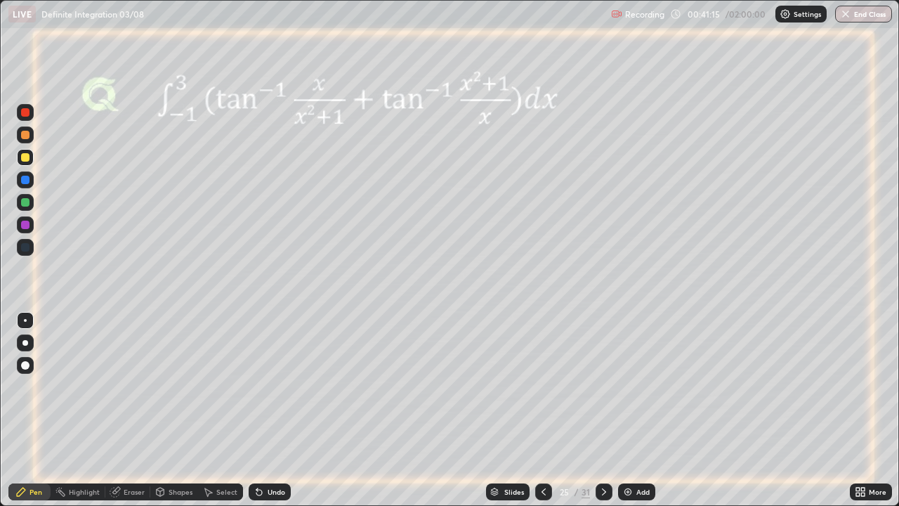
click at [602, 410] on icon at bounding box center [603, 491] width 11 height 11
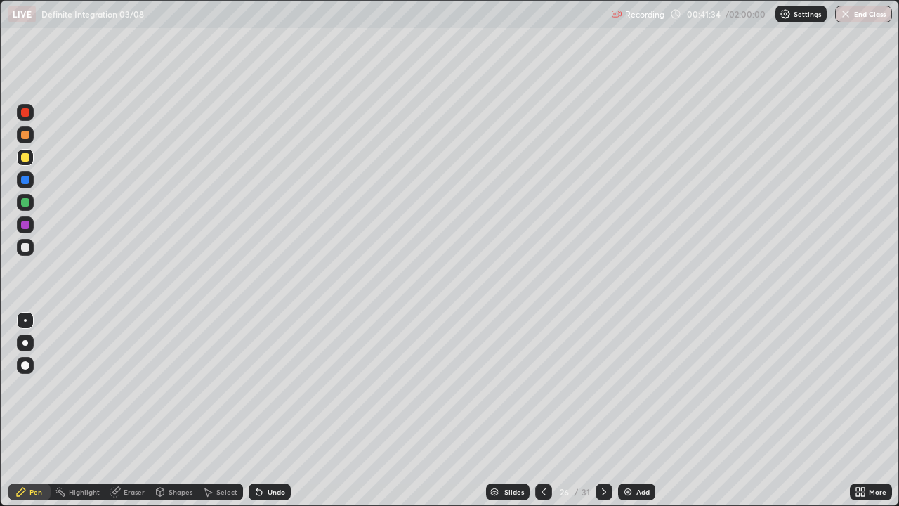
click at [542, 410] on icon at bounding box center [543, 491] width 11 height 11
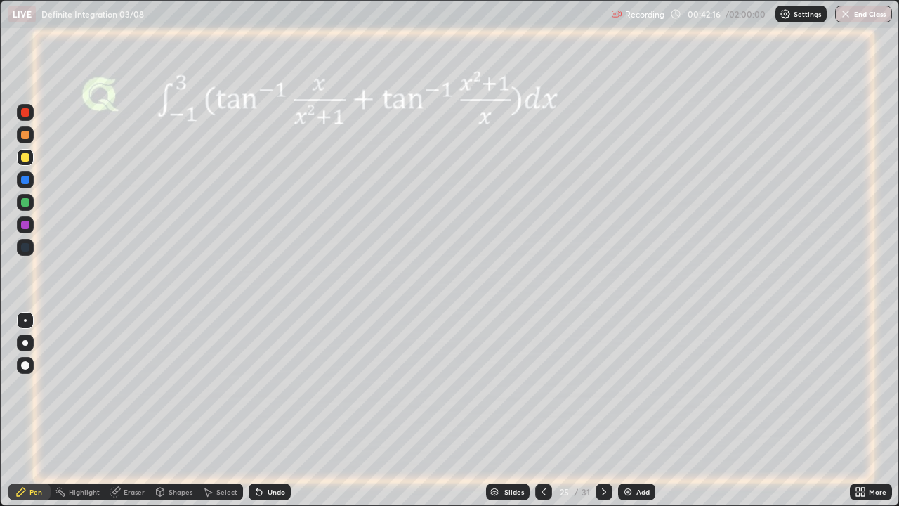
click at [602, 410] on icon at bounding box center [604, 491] width 4 height 7
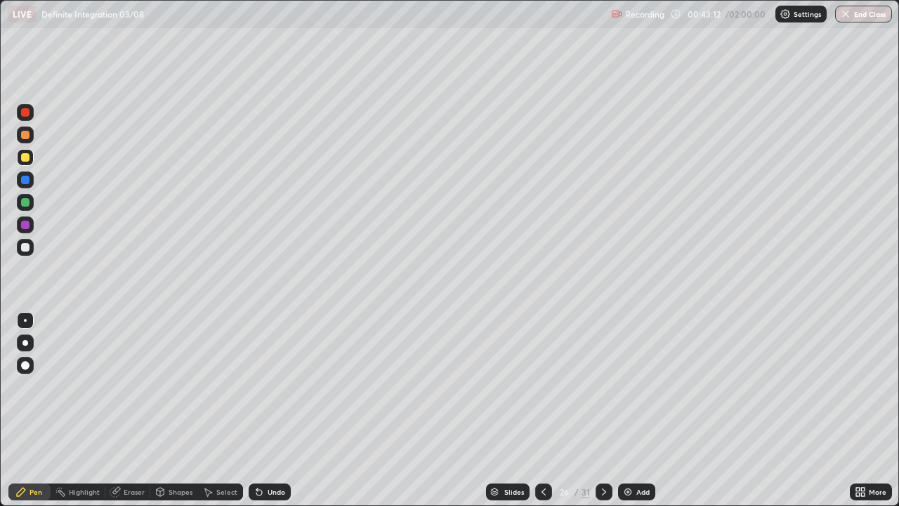
click at [604, 410] on icon at bounding box center [603, 491] width 11 height 11
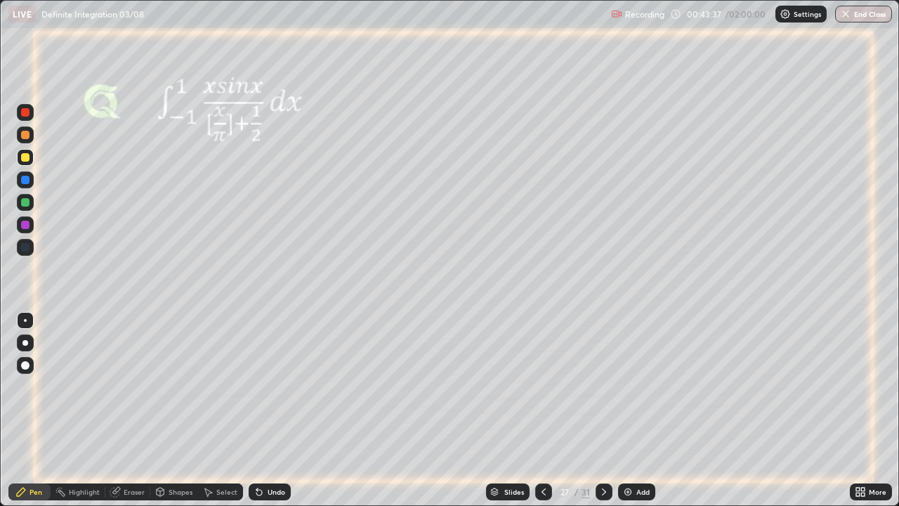
click at [24, 204] on div at bounding box center [25, 202] width 8 height 8
click at [25, 228] on div at bounding box center [25, 225] width 8 height 8
click at [213, 410] on div "Select" at bounding box center [220, 491] width 45 height 17
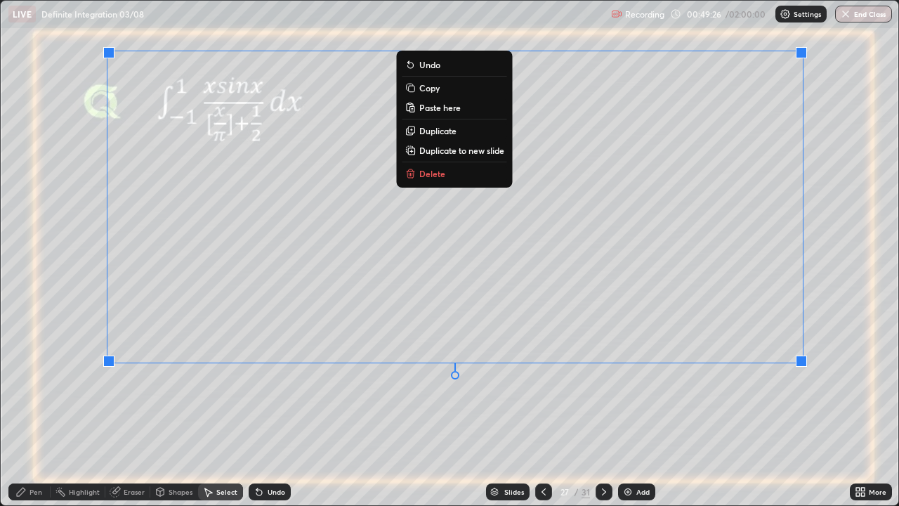
click at [423, 89] on p "Copy" at bounding box center [429, 87] width 20 height 11
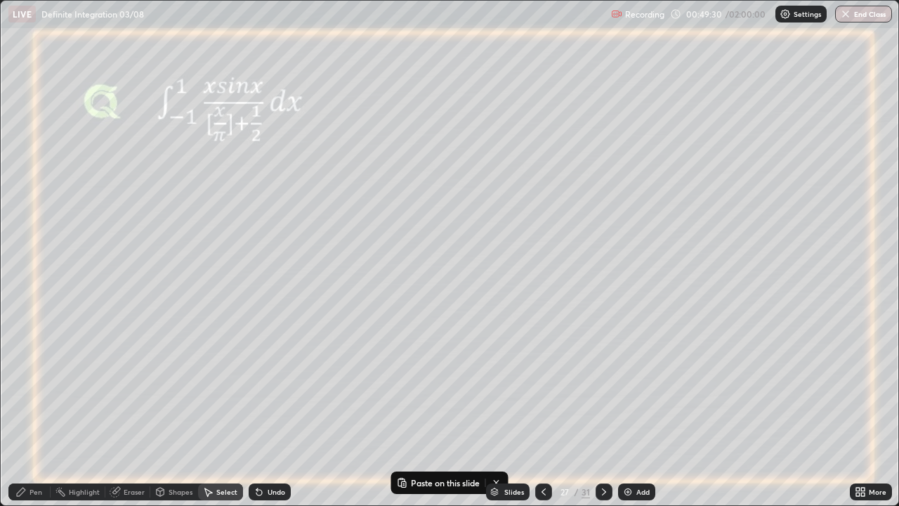
click at [603, 410] on icon at bounding box center [604, 491] width 4 height 7
click at [147, 180] on p "Paste here" at bounding box center [163, 180] width 41 height 11
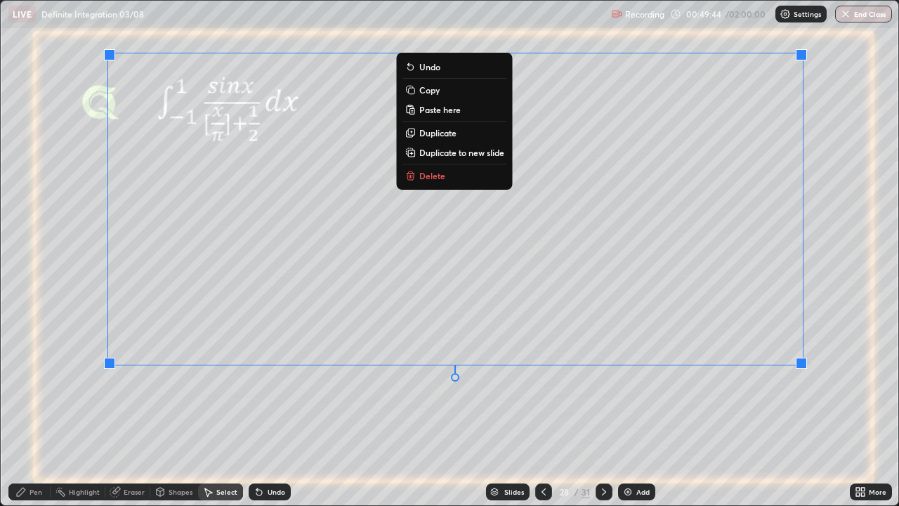
click at [230, 390] on div "0 ° Undo Copy Paste here Duplicate Duplicate to new slide Delete" at bounding box center [449, 253] width 897 height 504
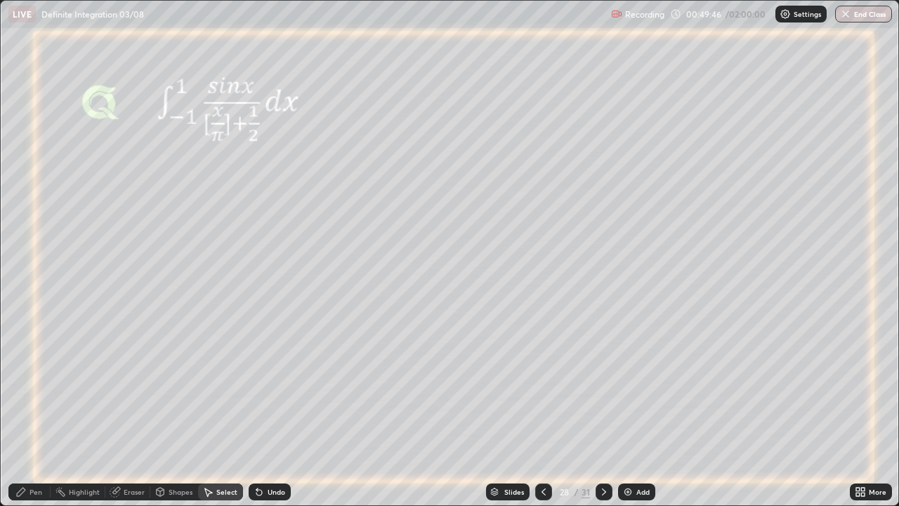
click at [126, 410] on div "Eraser" at bounding box center [134, 491] width 21 height 7
click at [37, 410] on div "Pen" at bounding box center [35, 491] width 13 height 7
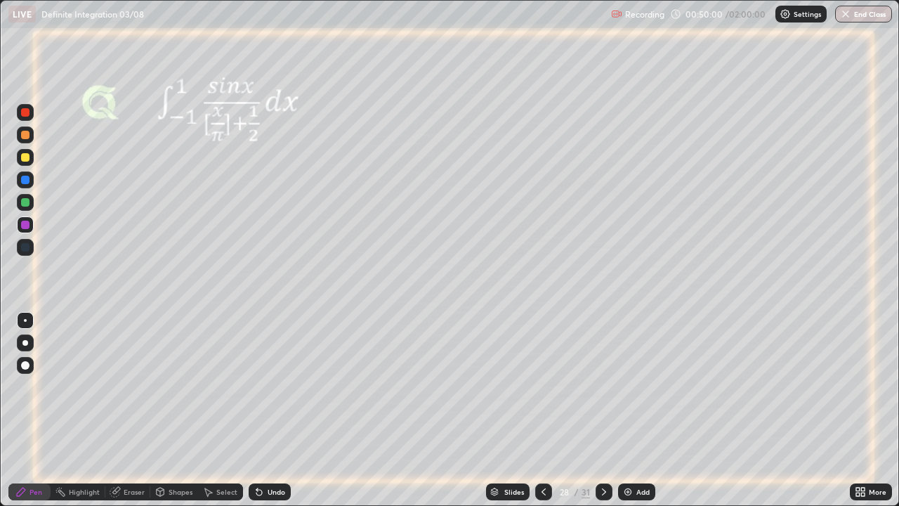
click at [132, 410] on div "Eraser" at bounding box center [134, 491] width 21 height 7
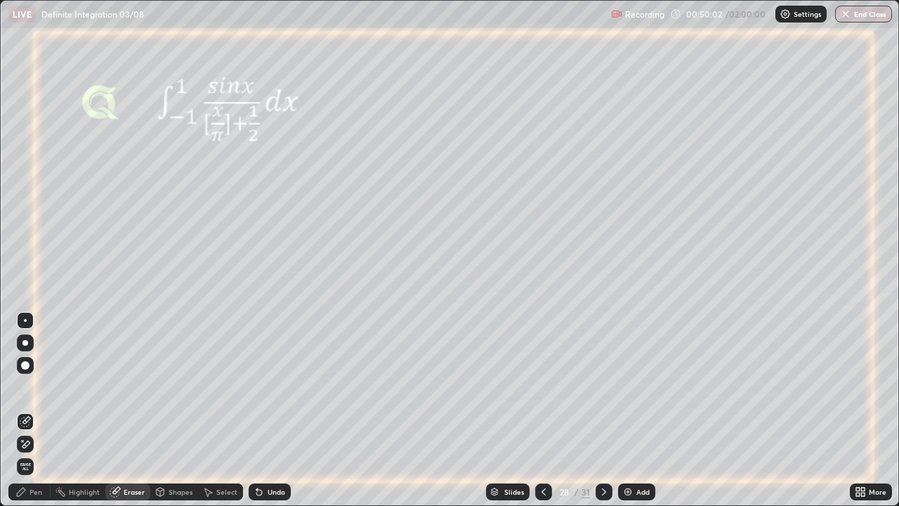
click at [35, 410] on div "Pen" at bounding box center [35, 491] width 13 height 7
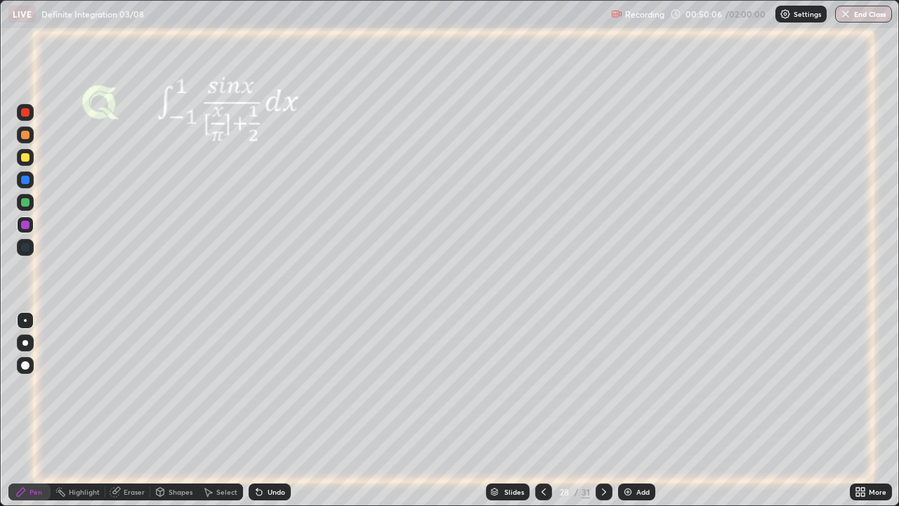
click at [135, 410] on div "Eraser" at bounding box center [134, 491] width 21 height 7
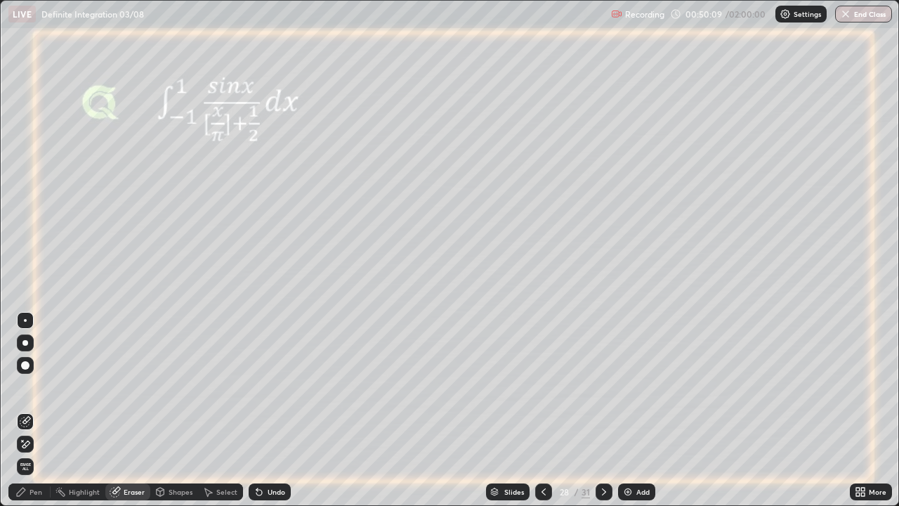
click at [41, 410] on div "Pen" at bounding box center [35, 491] width 13 height 7
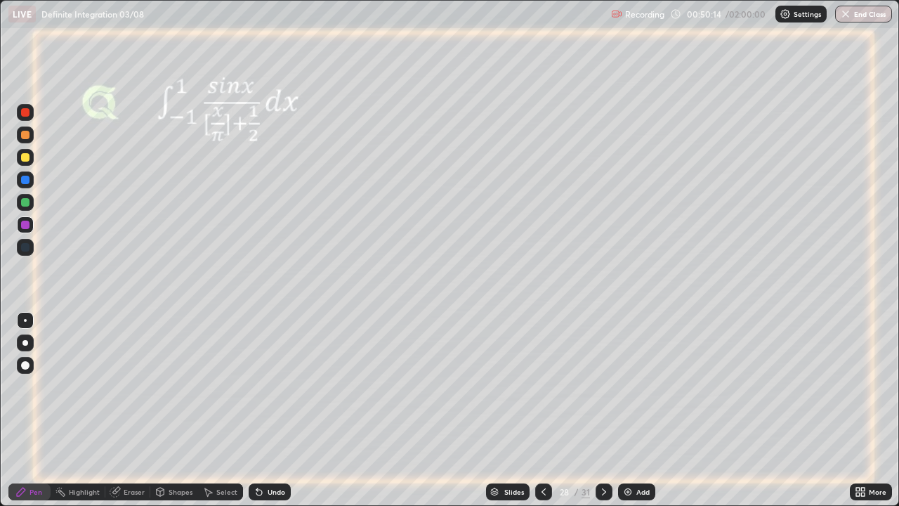
click at [127, 410] on div "Eraser" at bounding box center [134, 491] width 21 height 7
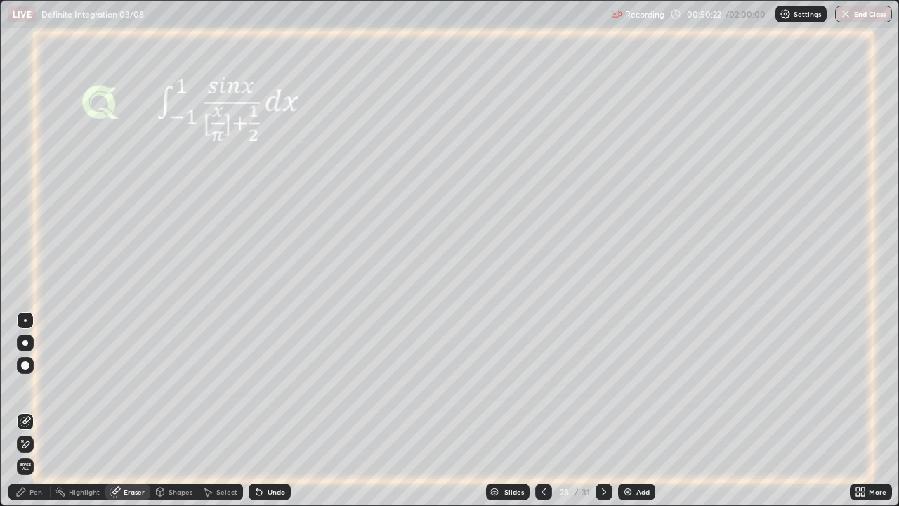
click at [29, 410] on div "Pen" at bounding box center [35, 491] width 13 height 7
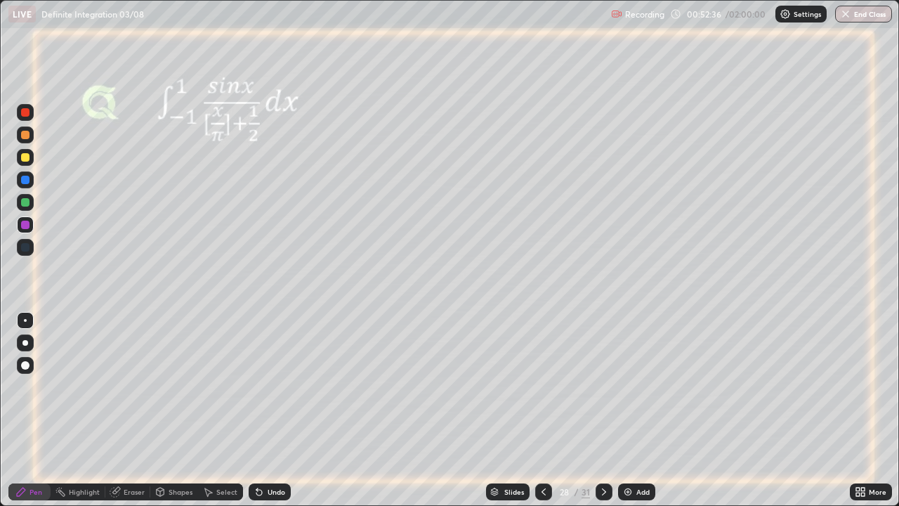
click at [29, 228] on div at bounding box center [25, 225] width 8 height 8
click at [603, 410] on icon at bounding box center [603, 491] width 11 height 11
click at [24, 159] on div at bounding box center [25, 157] width 8 height 8
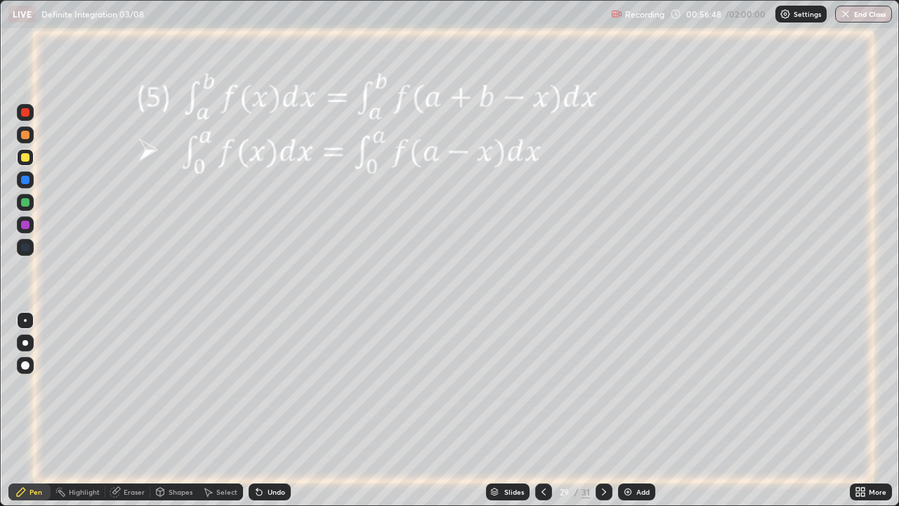
click at [603, 410] on icon at bounding box center [604, 491] width 4 height 7
click at [860, 410] on icon at bounding box center [860, 491] width 11 height 11
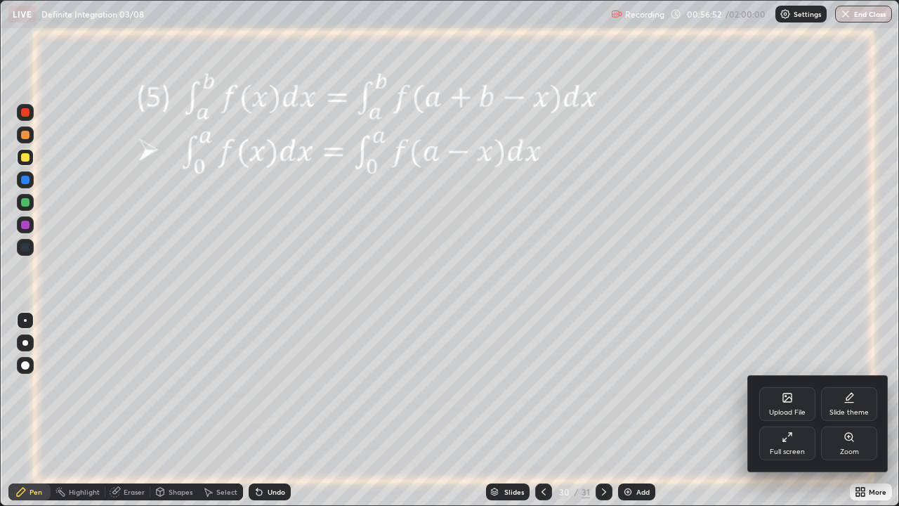
click at [786, 403] on div "Upload File" at bounding box center [787, 404] width 56 height 34
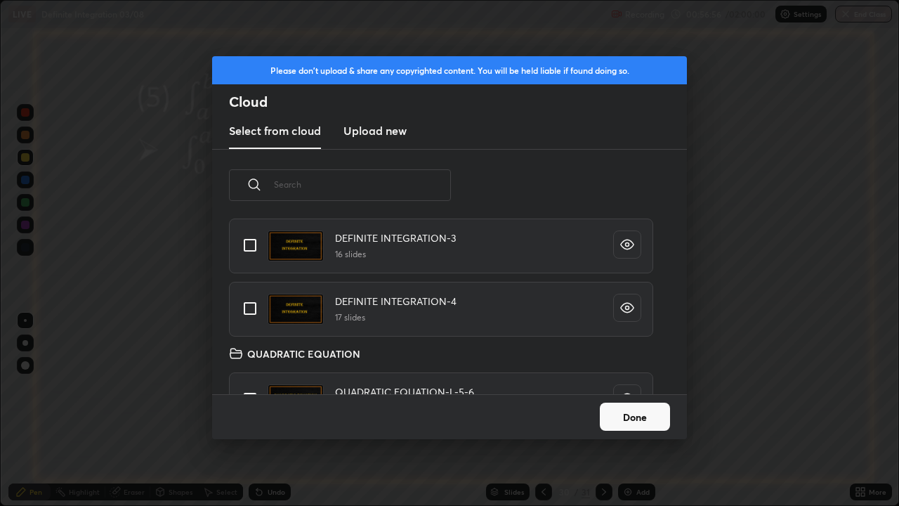
scroll to position [247, 0]
click at [248, 242] on input "grid" at bounding box center [249, 244] width 29 height 29
checkbox input "true"
click at [501, 410] on div "Done" at bounding box center [449, 416] width 475 height 45
click at [631, 407] on button "Done" at bounding box center [635, 416] width 70 height 28
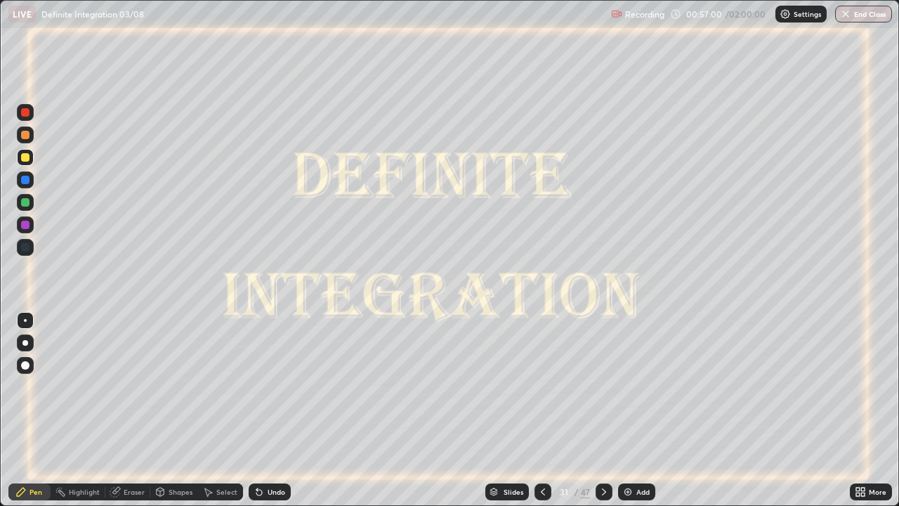
click at [603, 410] on icon at bounding box center [603, 491] width 11 height 11
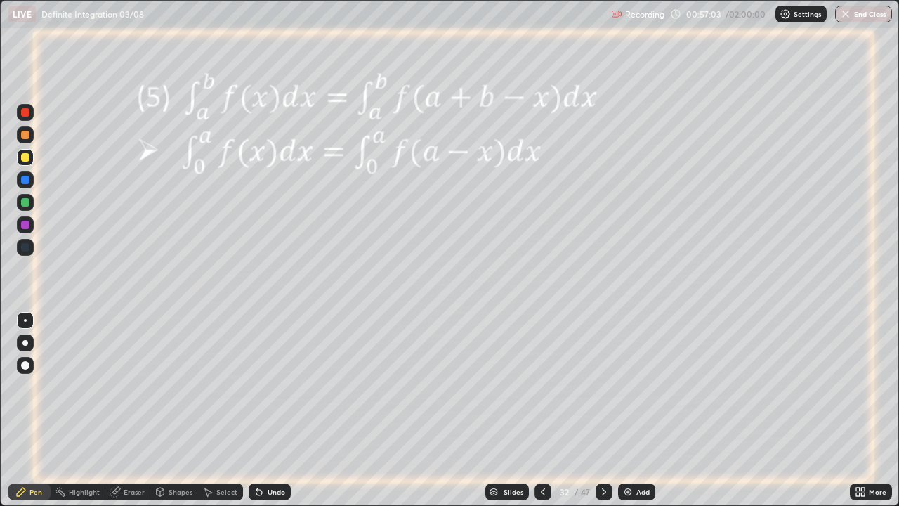
click at [27, 225] on div at bounding box center [25, 225] width 8 height 8
click at [25, 158] on div at bounding box center [25, 157] width 8 height 8
click at [602, 410] on icon at bounding box center [603, 491] width 11 height 11
click at [27, 181] on div at bounding box center [25, 180] width 8 height 8
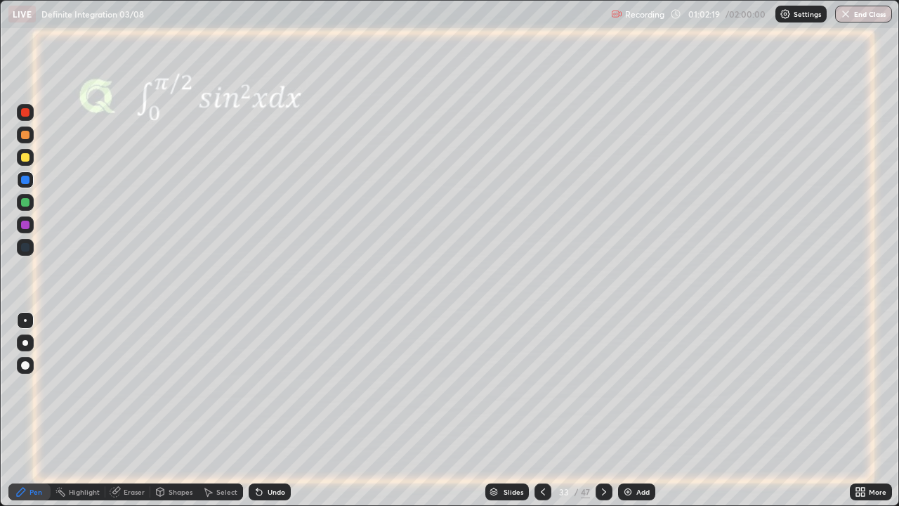
click at [211, 410] on icon at bounding box center [207, 491] width 11 height 11
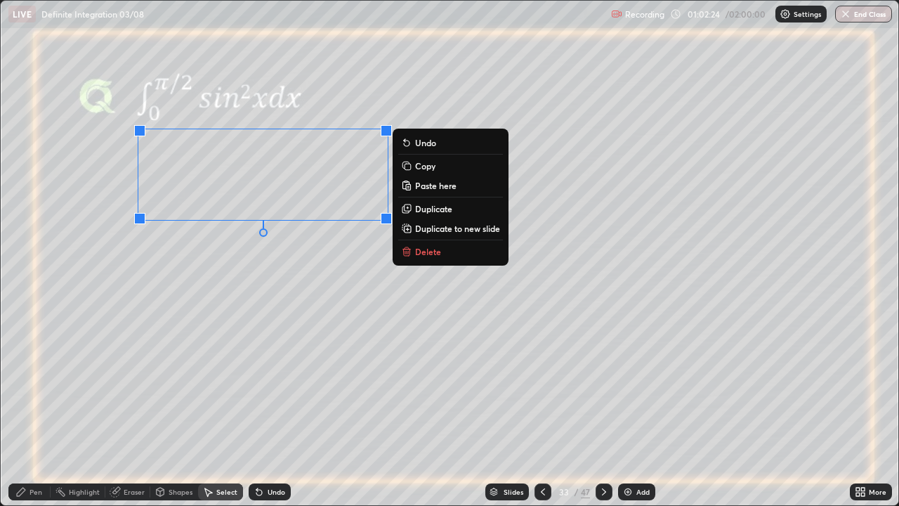
click at [371, 243] on div "0 ° Undo Copy Paste here Duplicate Duplicate to new slide Delete" at bounding box center [449, 253] width 897 height 504
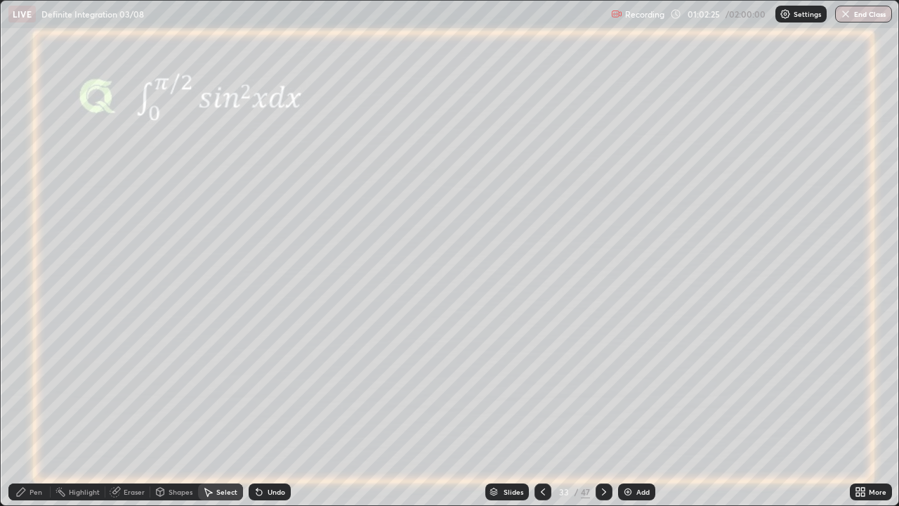
click at [34, 410] on div "Pen" at bounding box center [35, 491] width 13 height 7
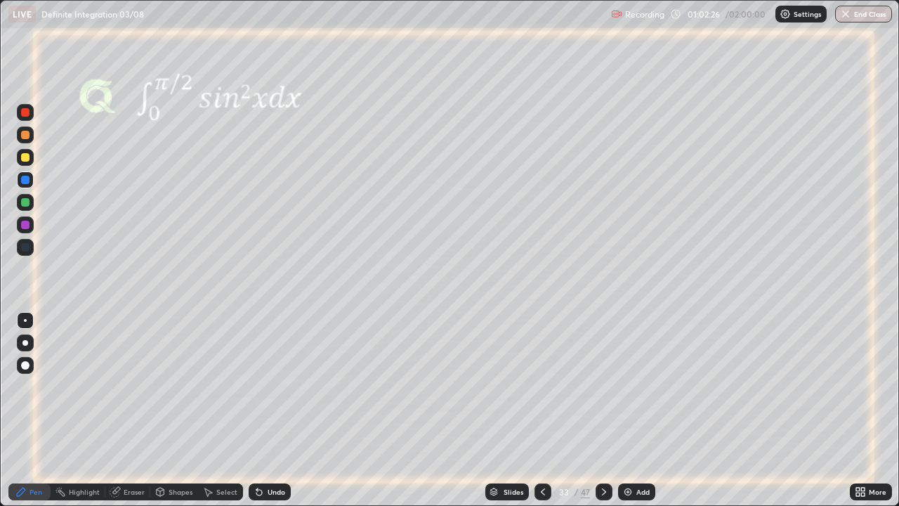
click at [26, 204] on div at bounding box center [25, 202] width 8 height 8
click at [26, 224] on div at bounding box center [25, 225] width 8 height 8
click at [171, 410] on div "Shapes" at bounding box center [181, 491] width 24 height 7
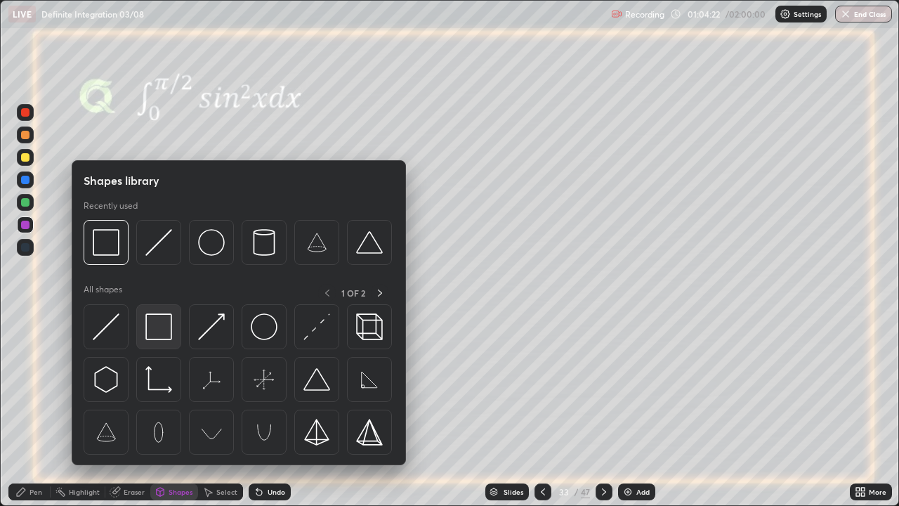
click at [155, 327] on img at bounding box center [158, 326] width 27 height 27
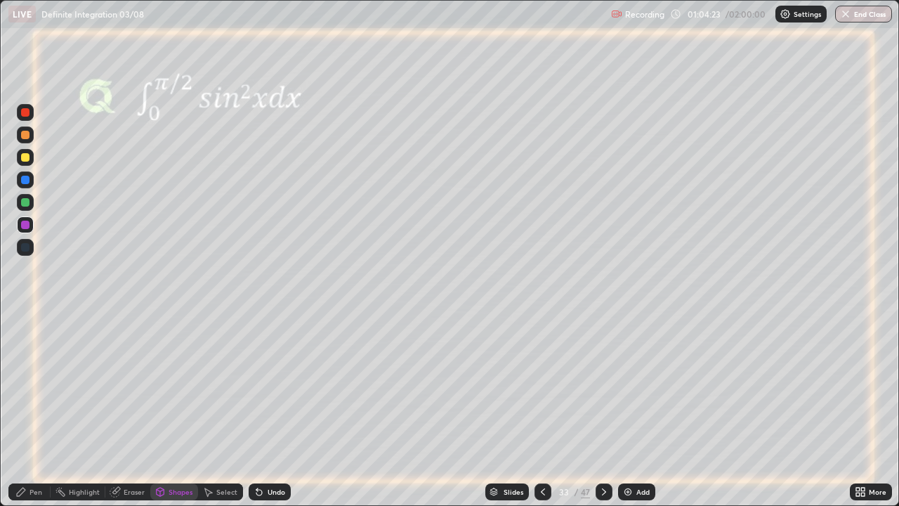
click at [24, 180] on div at bounding box center [25, 180] width 8 height 8
click at [602, 410] on icon at bounding box center [604, 491] width 4 height 7
click at [25, 203] on div at bounding box center [25, 202] width 8 height 8
click at [256, 410] on icon at bounding box center [259, 492] width 6 height 6
click at [37, 410] on div "Pen" at bounding box center [35, 491] width 13 height 7
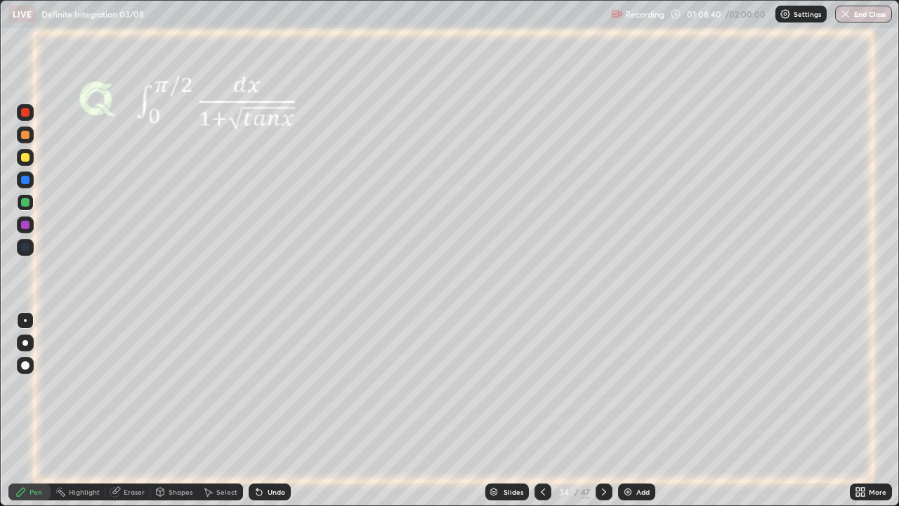
click at [25, 225] on div at bounding box center [25, 225] width 8 height 8
click at [27, 204] on div at bounding box center [25, 202] width 8 height 8
click at [603, 410] on icon at bounding box center [604, 491] width 4 height 7
click at [603, 410] on icon at bounding box center [603, 491] width 11 height 11
click at [256, 410] on icon at bounding box center [259, 492] width 6 height 6
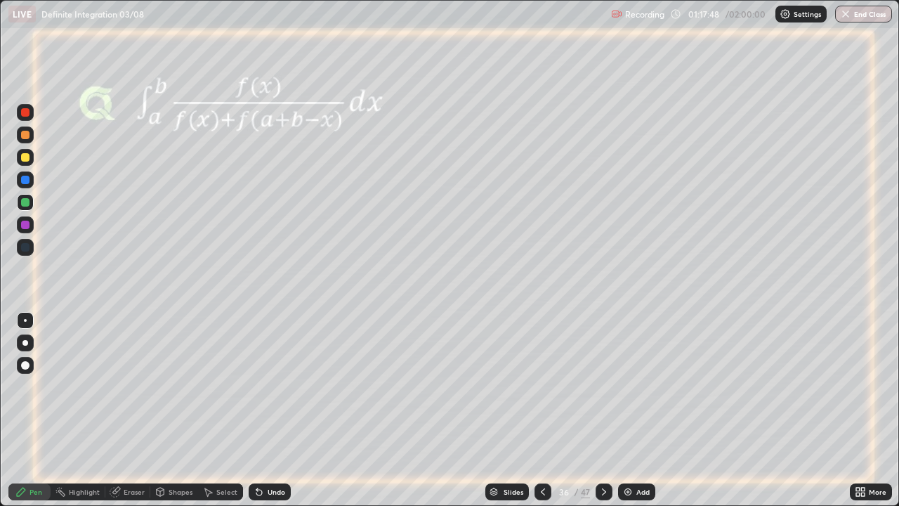
click at [605, 410] on icon at bounding box center [603, 491] width 11 height 11
click at [603, 410] on icon at bounding box center [604, 491] width 4 height 7
click at [600, 410] on icon at bounding box center [603, 491] width 11 height 11
click at [27, 160] on div at bounding box center [25, 157] width 8 height 8
click at [22, 224] on div at bounding box center [25, 225] width 8 height 8
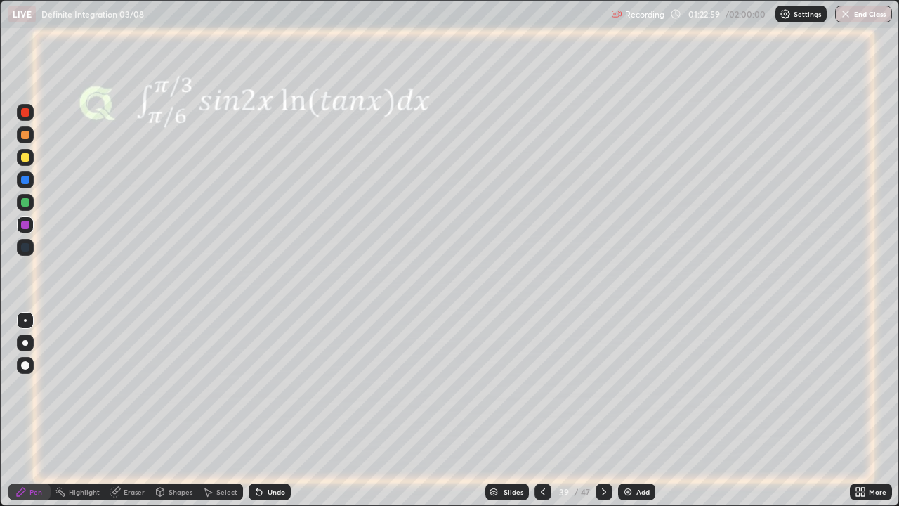
click at [259, 410] on icon at bounding box center [259, 492] width 6 height 6
click at [126, 410] on div "Eraser" at bounding box center [134, 491] width 21 height 7
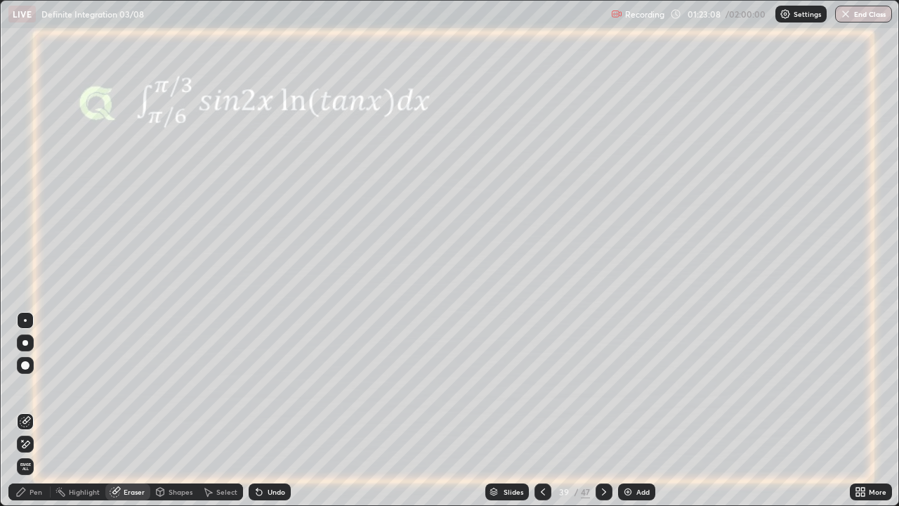
click at [34, 410] on div "Pen" at bounding box center [35, 491] width 13 height 7
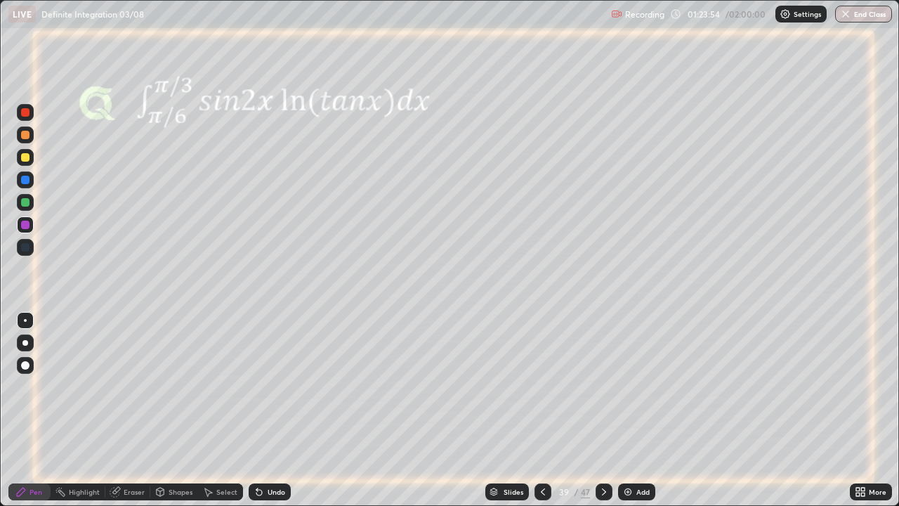
click at [265, 410] on div "Undo" at bounding box center [270, 491] width 42 height 17
click at [272, 410] on div "Undo" at bounding box center [277, 491] width 18 height 7
click at [273, 410] on div "Undo" at bounding box center [277, 491] width 18 height 7
click at [125, 410] on div "Eraser" at bounding box center [134, 491] width 21 height 7
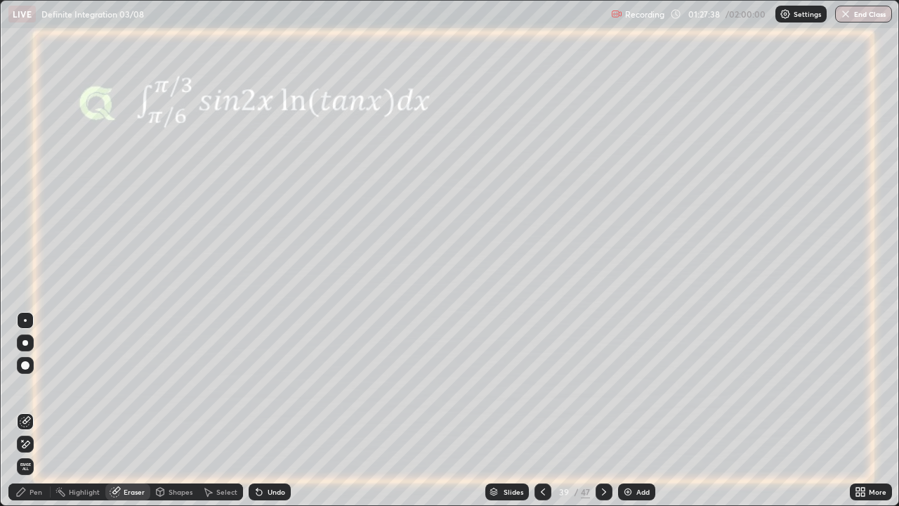
click at [601, 410] on icon at bounding box center [603, 491] width 11 height 11
click at [32, 410] on div "Pen" at bounding box center [29, 491] width 42 height 17
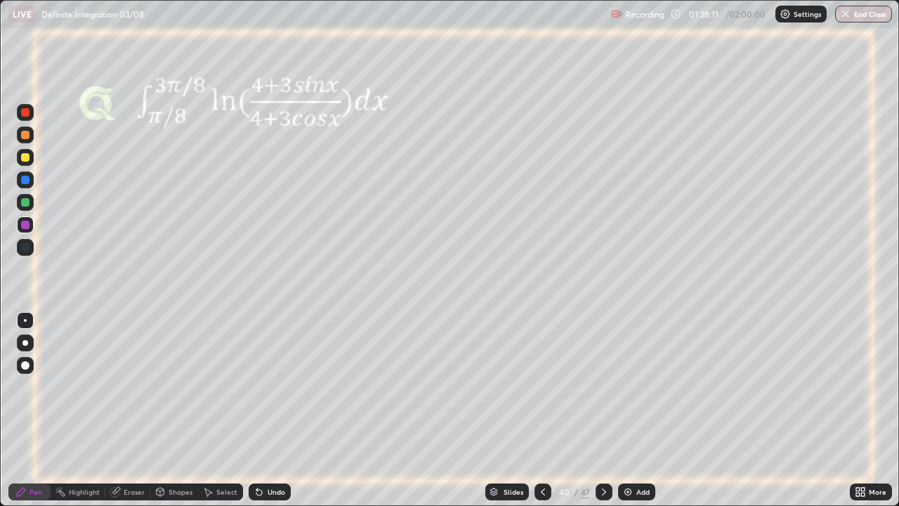
click at [26, 160] on div at bounding box center [25, 157] width 8 height 8
click at [609, 410] on div at bounding box center [603, 491] width 17 height 17
click at [26, 206] on div at bounding box center [25, 202] width 8 height 8
click at [25, 228] on div at bounding box center [25, 225] width 8 height 8
click at [25, 157] on div at bounding box center [25, 157] width 8 height 8
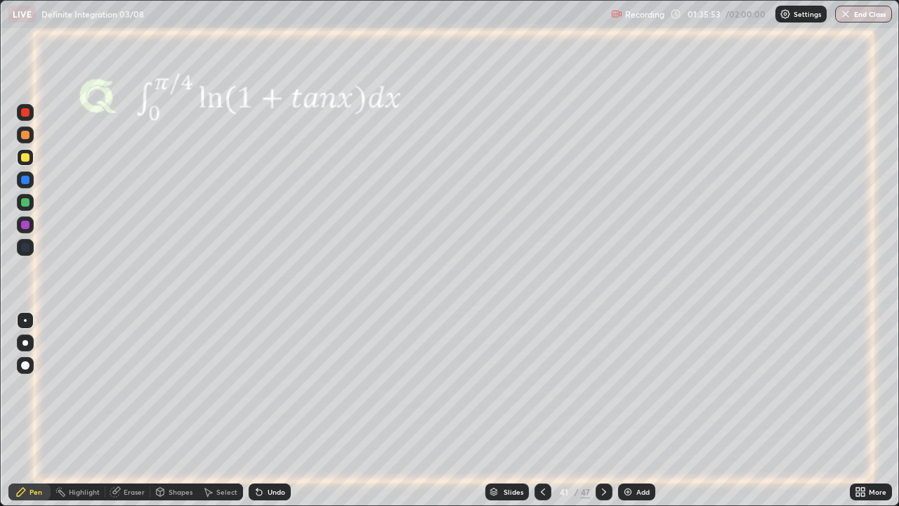
click at [608, 410] on div at bounding box center [603, 491] width 17 height 17
click at [604, 410] on icon at bounding box center [603, 491] width 11 height 11
click at [541, 410] on icon at bounding box center [542, 491] width 11 height 11
click at [23, 182] on div at bounding box center [25, 180] width 8 height 8
click at [261, 410] on icon at bounding box center [259, 491] width 11 height 11
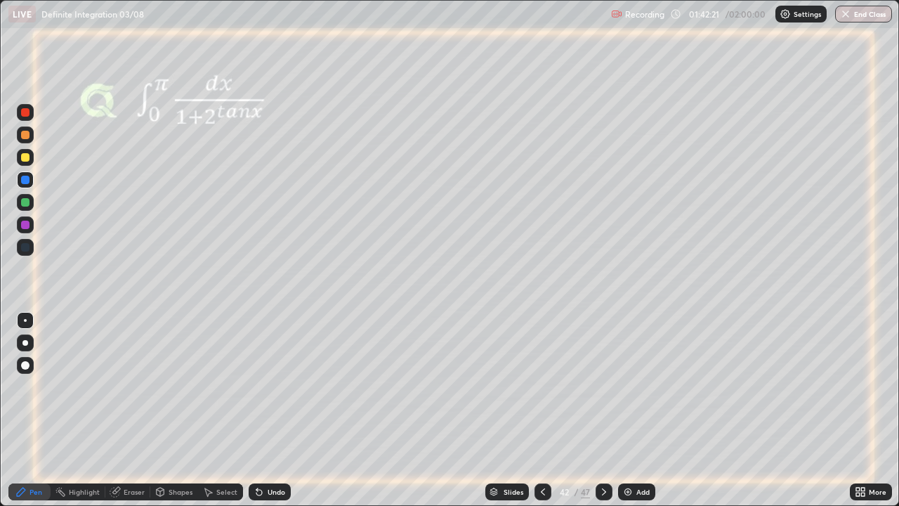
click at [603, 410] on icon at bounding box center [603, 491] width 11 height 11
click at [27, 205] on div at bounding box center [25, 202] width 8 height 8
click at [119, 410] on icon at bounding box center [116, 490] width 8 height 7
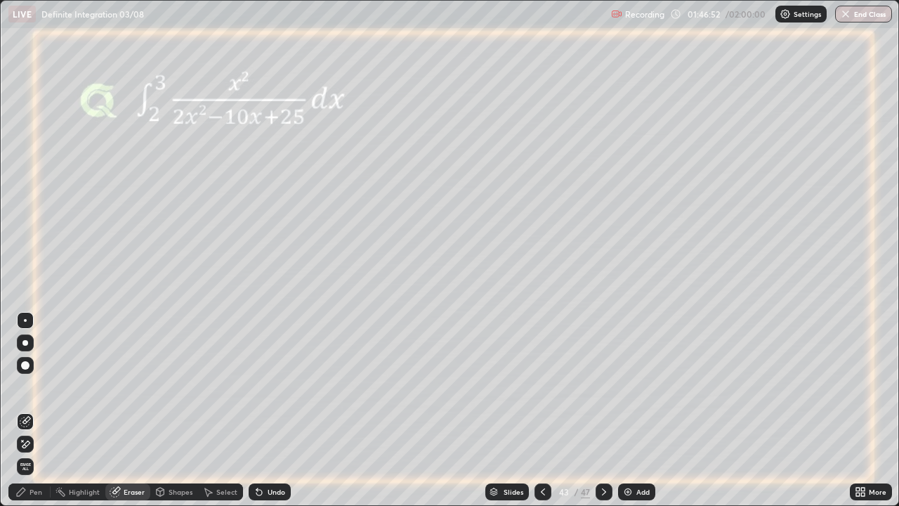
click at [21, 410] on icon at bounding box center [21, 491] width 8 height 8
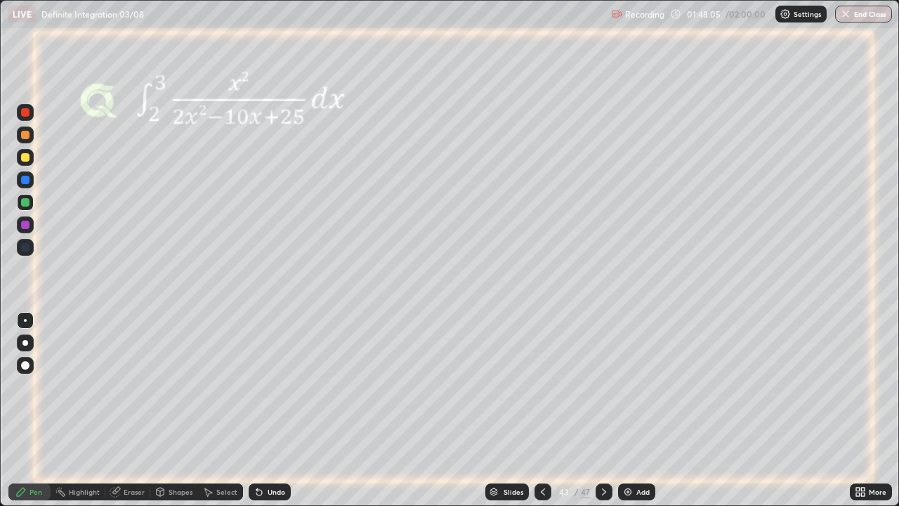
click at [603, 410] on icon at bounding box center [604, 491] width 4 height 7
click at [603, 410] on icon at bounding box center [603, 491] width 11 height 11
click at [541, 410] on icon at bounding box center [542, 491] width 11 height 11
click at [26, 225] on div at bounding box center [25, 225] width 8 height 8
click at [25, 157] on div at bounding box center [25, 157] width 8 height 8
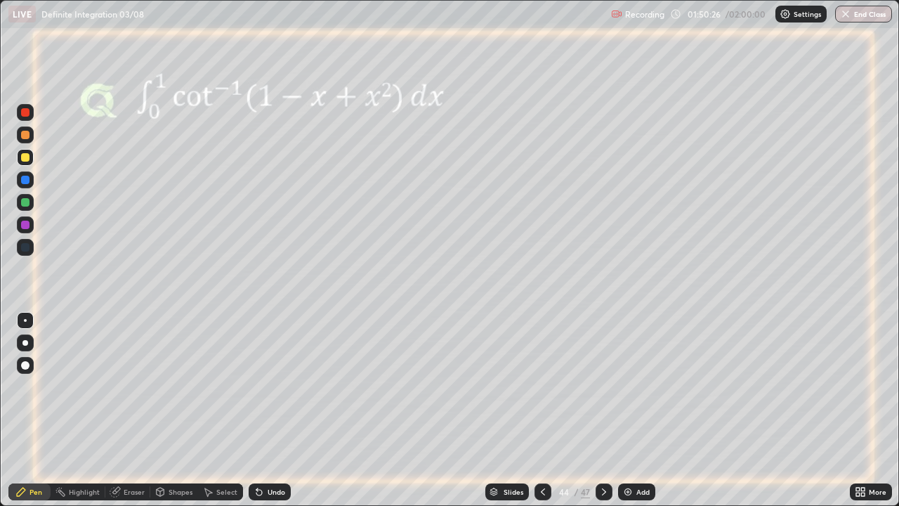
click at [27, 160] on div at bounding box center [25, 157] width 8 height 8
click at [257, 410] on icon at bounding box center [259, 492] width 6 height 6
click at [22, 225] on div at bounding box center [25, 225] width 8 height 8
click at [270, 410] on div "Undo" at bounding box center [277, 491] width 18 height 7
click at [119, 410] on icon at bounding box center [114, 491] width 9 height 9
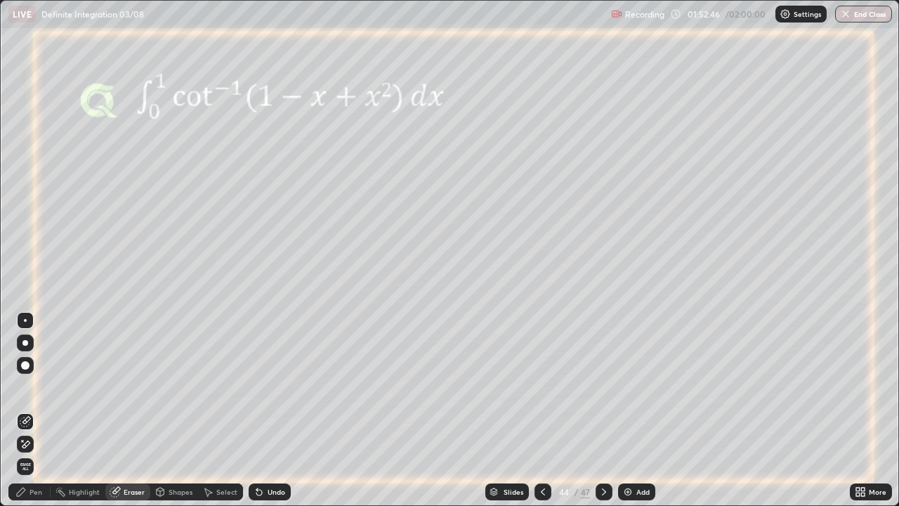
click at [39, 410] on div "Pen" at bounding box center [35, 491] width 13 height 7
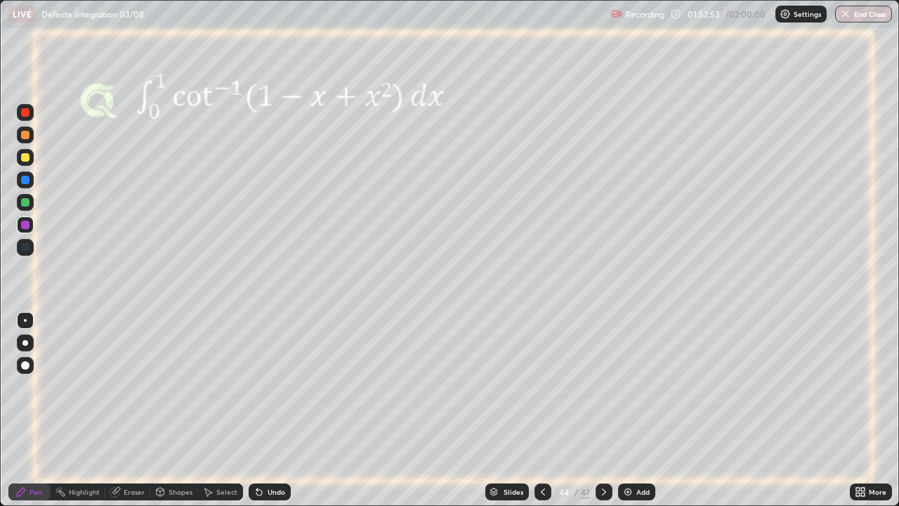
click at [128, 410] on div "Eraser" at bounding box center [134, 491] width 21 height 7
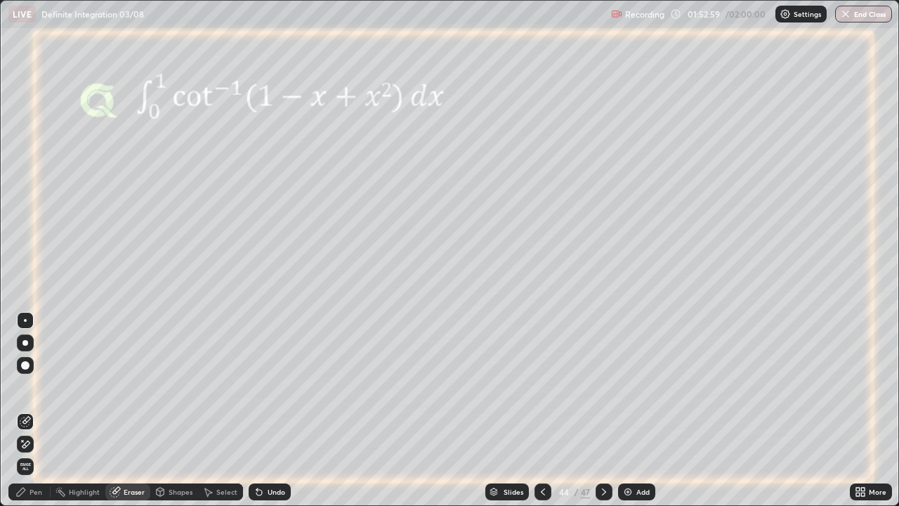
click at [32, 410] on div "Pen" at bounding box center [35, 491] width 13 height 7
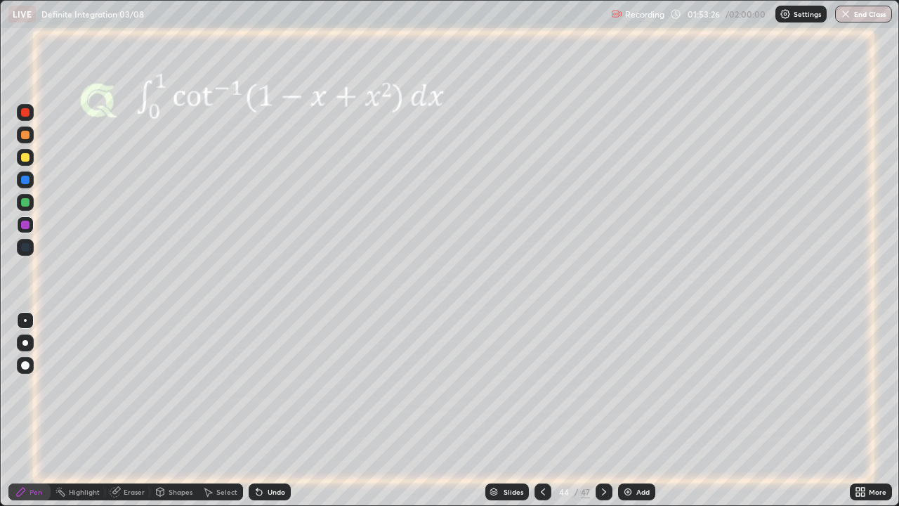
click at [265, 410] on div "Undo" at bounding box center [270, 491] width 42 height 17
click at [257, 410] on icon at bounding box center [259, 492] width 6 height 6
click at [25, 202] on div at bounding box center [25, 202] width 8 height 8
click at [276, 410] on div "Undo" at bounding box center [277, 491] width 18 height 7
click at [281, 410] on div "Undo" at bounding box center [270, 491] width 42 height 17
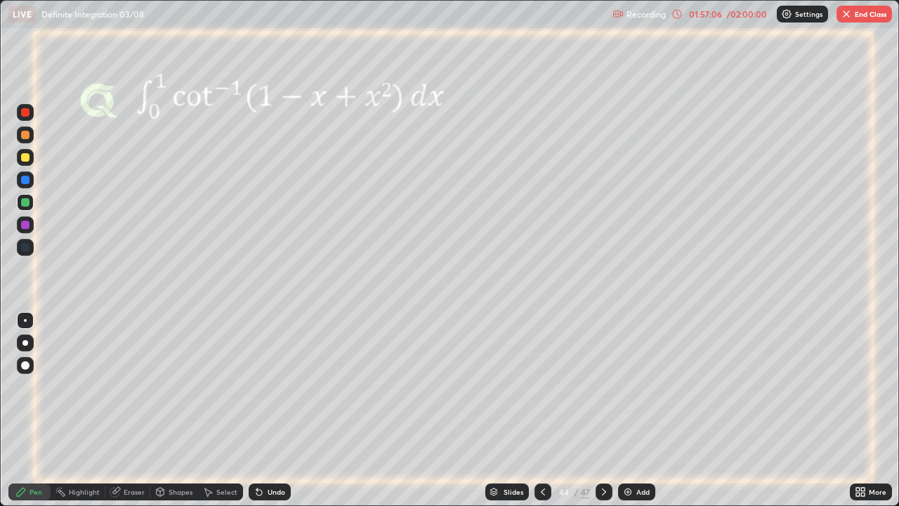
click at [601, 410] on icon at bounding box center [603, 491] width 11 height 11
click at [263, 410] on div "Undo" at bounding box center [270, 491] width 42 height 17
click at [26, 225] on div at bounding box center [25, 225] width 8 height 8
click at [859, 18] on button "End Class" at bounding box center [863, 14] width 55 height 17
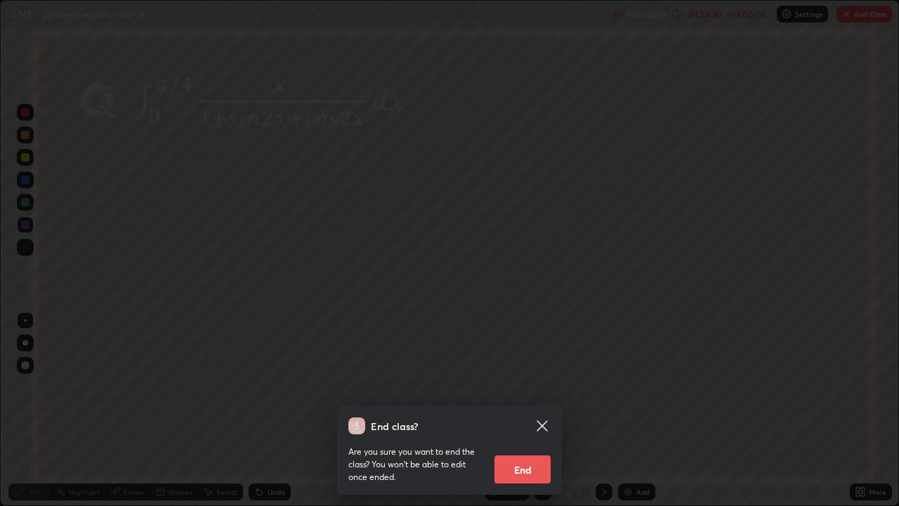
click at [525, 410] on button "End" at bounding box center [522, 469] width 56 height 28
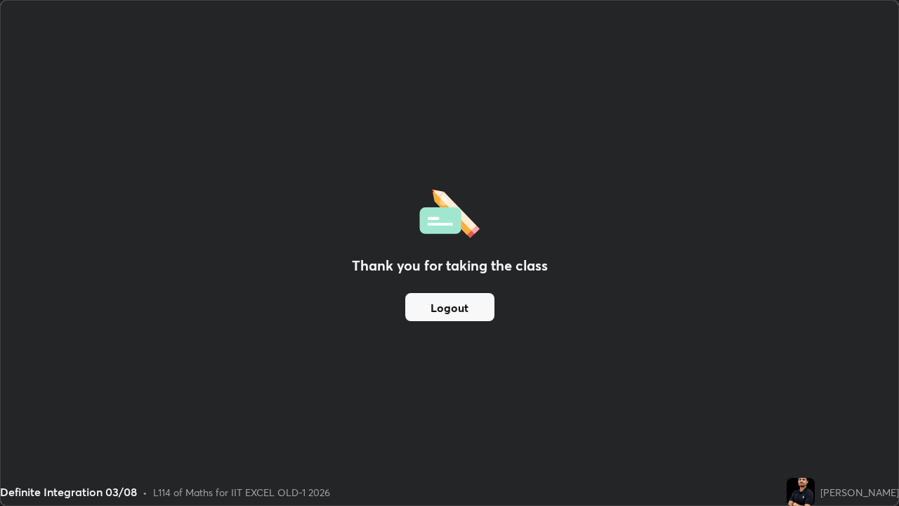
click at [456, 311] on button "Logout" at bounding box center [449, 307] width 89 height 28
